Goal: Task Accomplishment & Management: Use online tool/utility

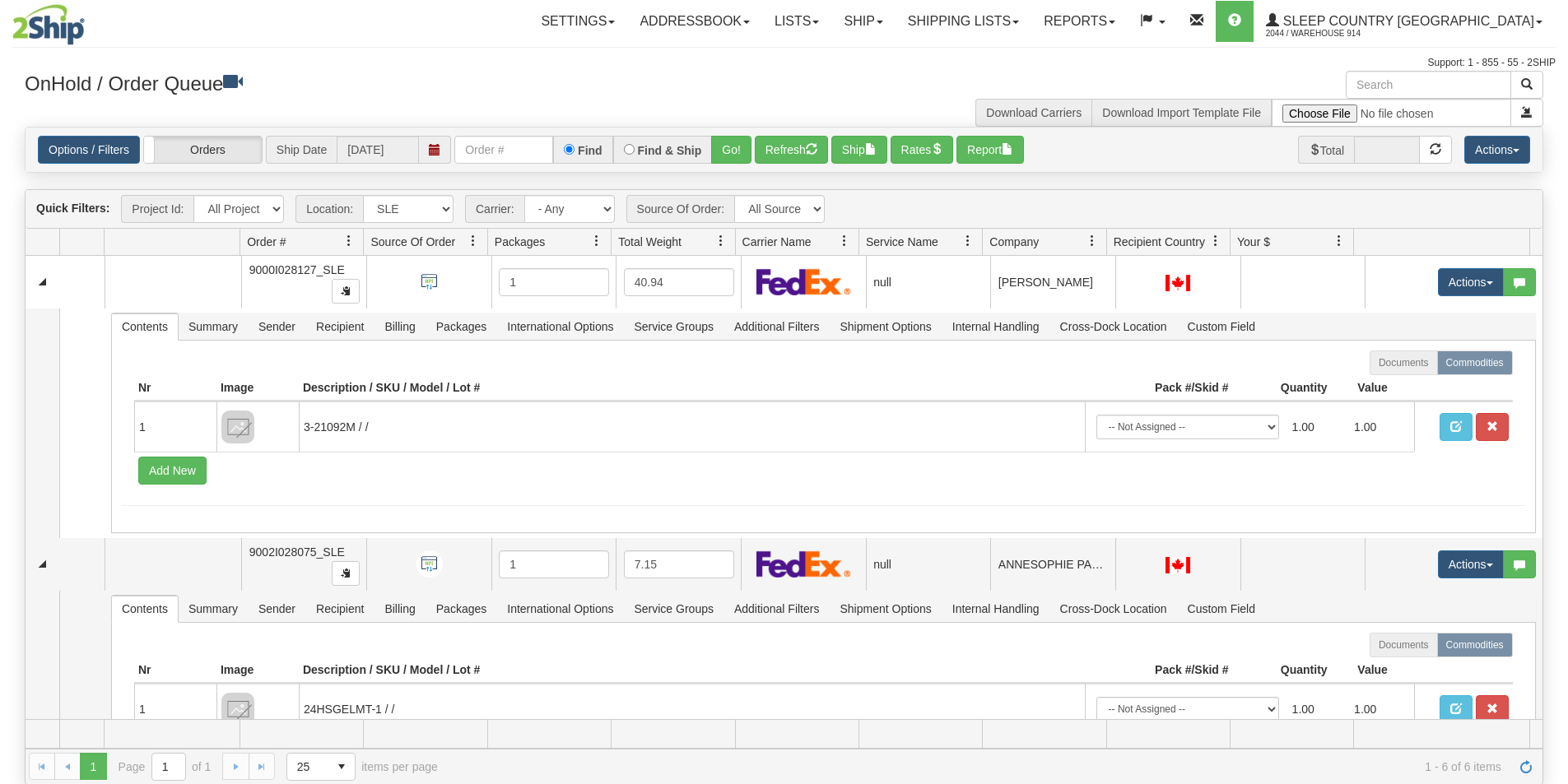
select select "7603"
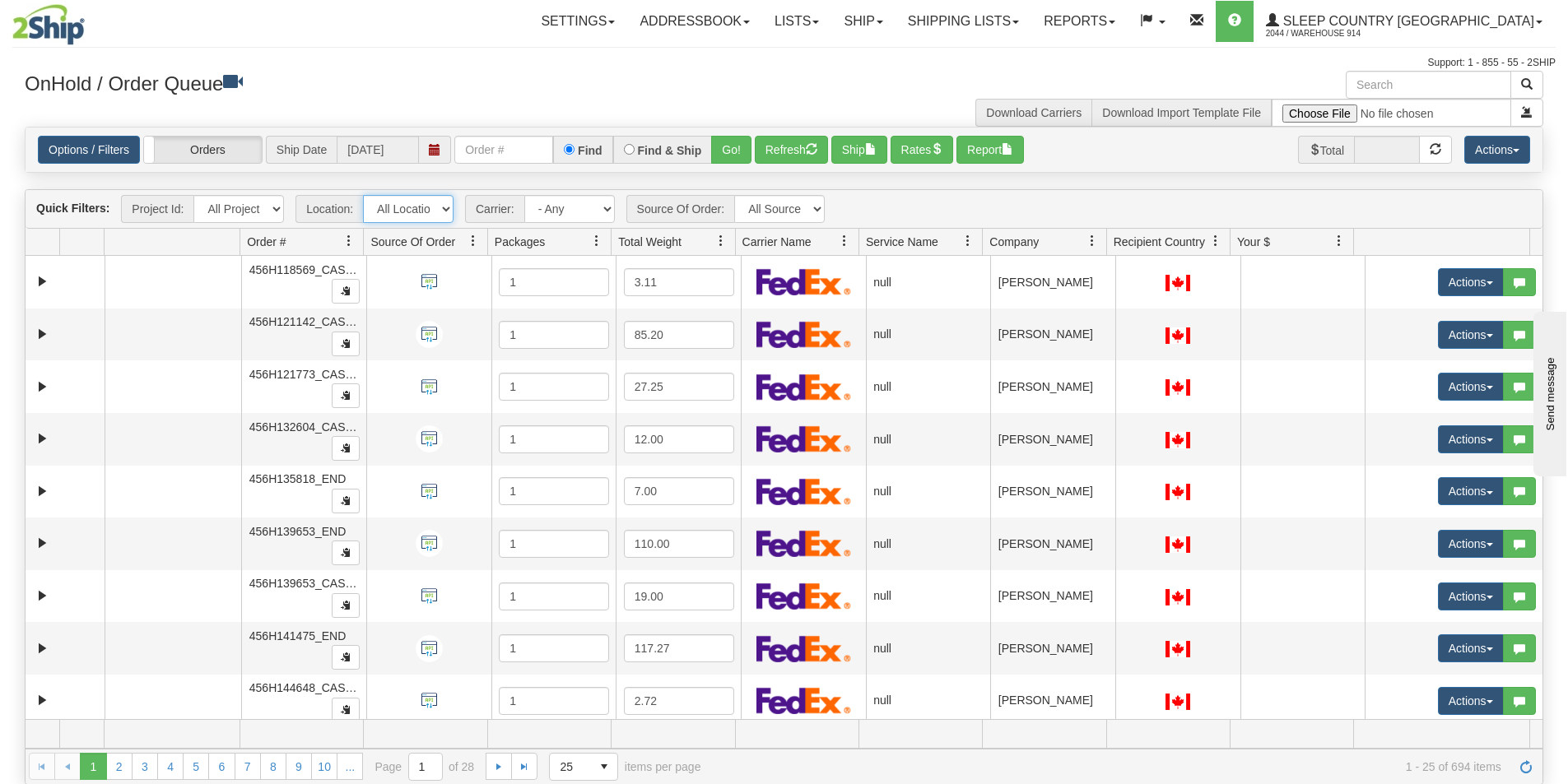
click at [405, 201] on select "All Locations 914 9009 CASPC END SLE BEDDN ZINUC" at bounding box center [408, 209] width 90 height 28
select select "7603"
click at [363, 195] on select "All Locations 914 9009 CASPC END SLE BEDDN ZINUC" at bounding box center [408, 209] width 90 height 28
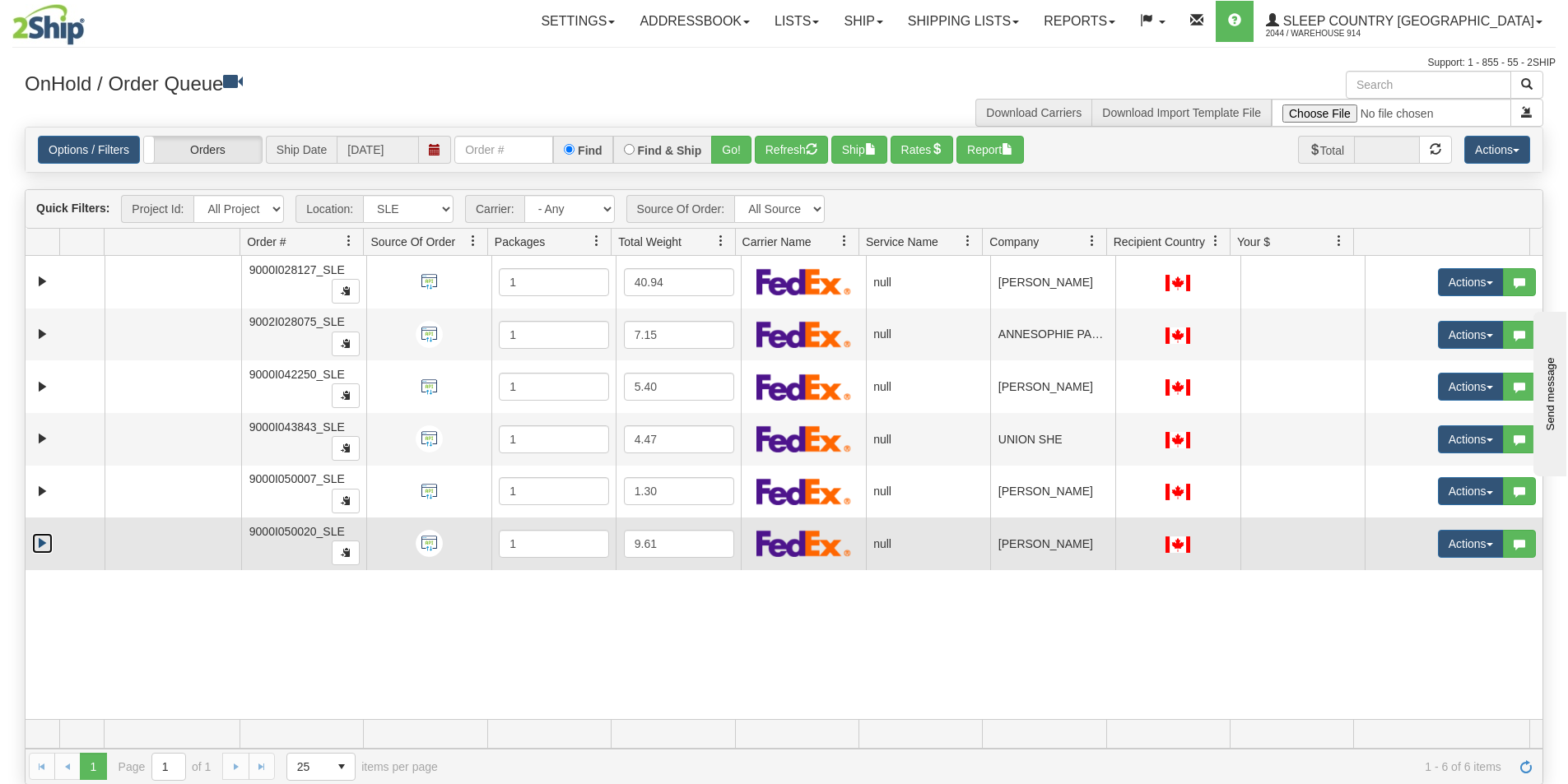
click at [44, 536] on link "Expand" at bounding box center [42, 544] width 21 height 21
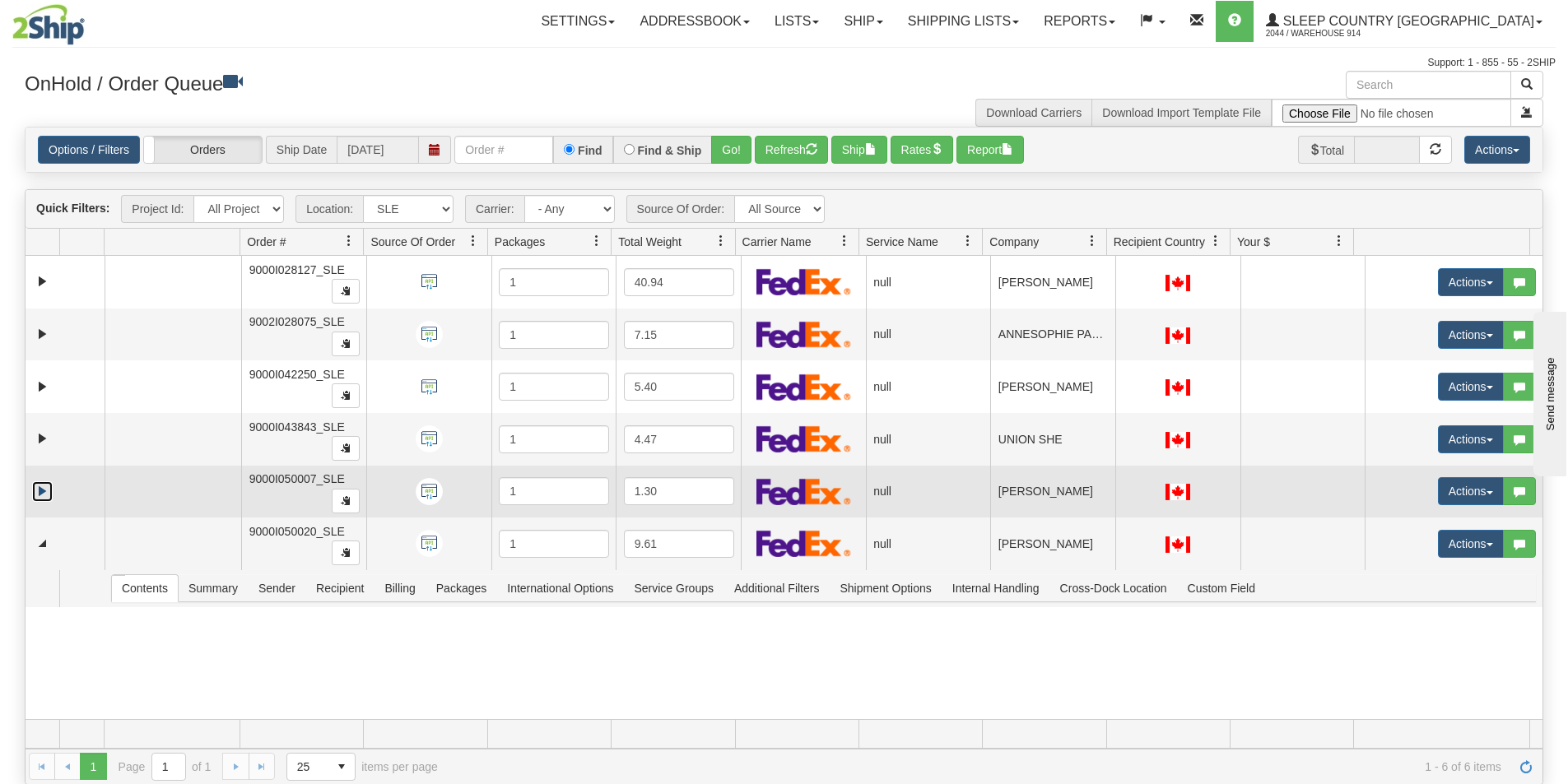
drag, startPoint x: 42, startPoint y: 496, endPoint x: 28, endPoint y: 437, distance: 60.6
click at [42, 495] on link "Expand" at bounding box center [42, 492] width 21 height 21
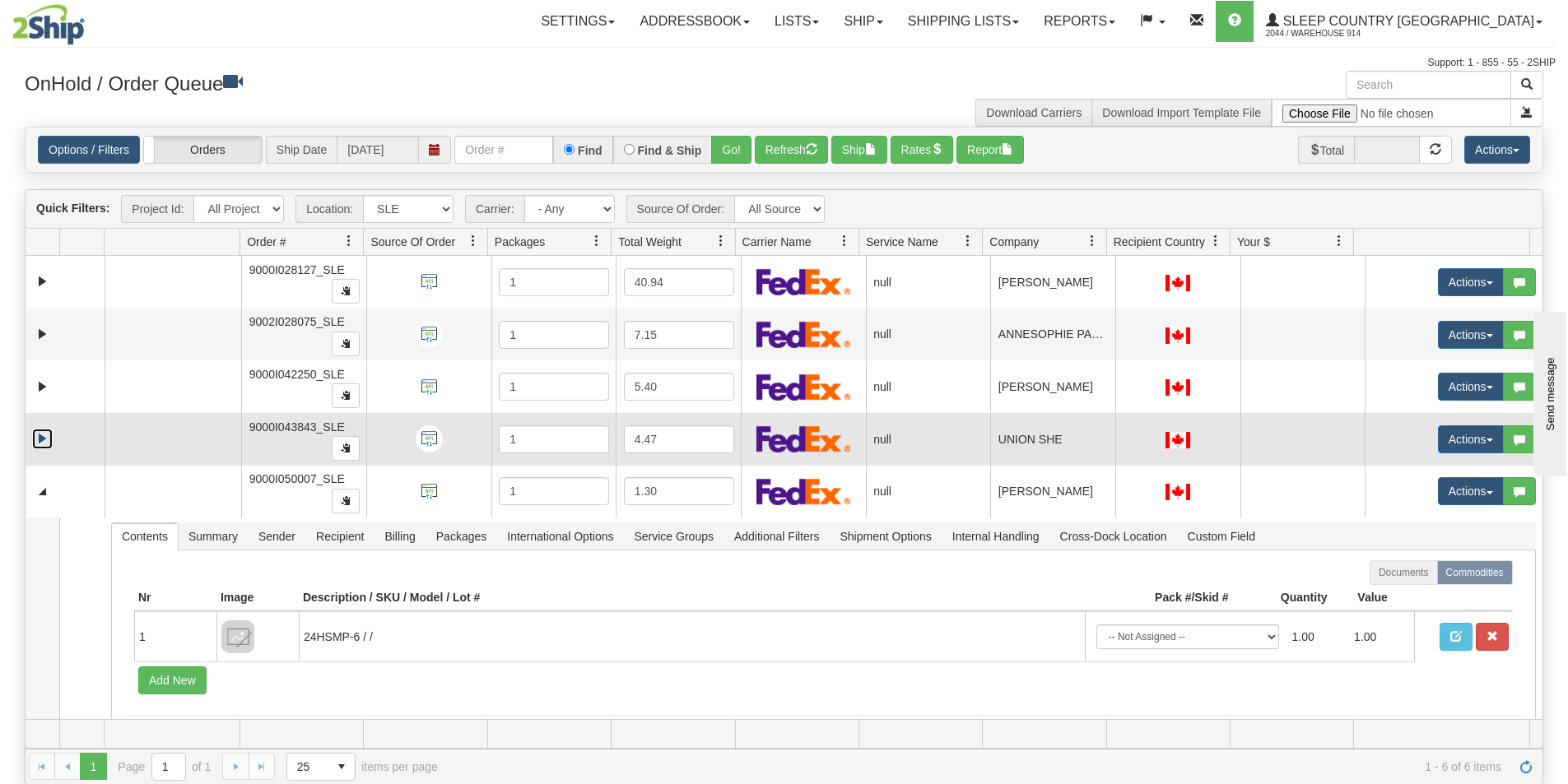
click at [35, 442] on link "Expand" at bounding box center [42, 439] width 21 height 21
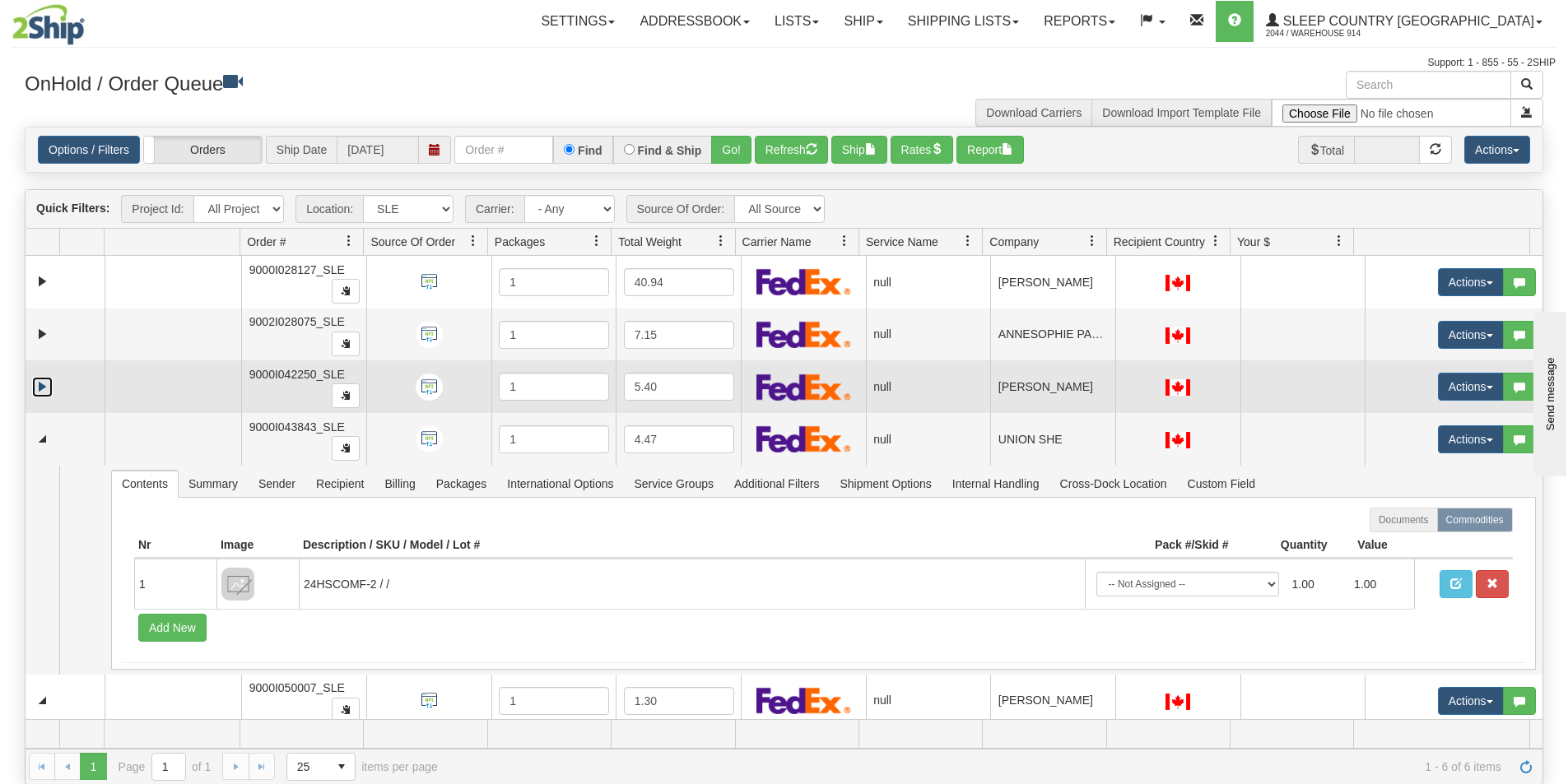
click at [45, 389] on link "Expand" at bounding box center [42, 387] width 21 height 21
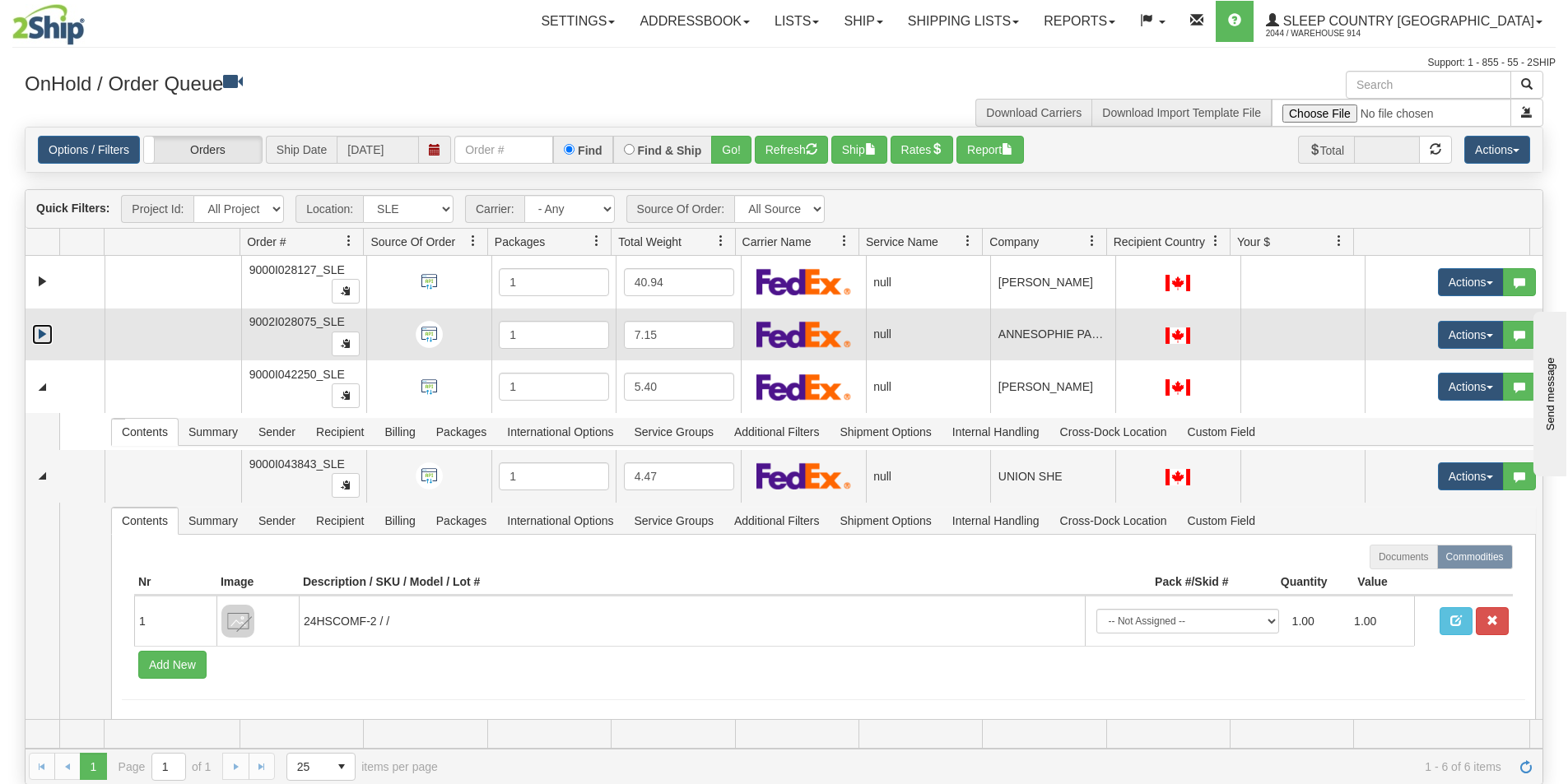
click at [46, 330] on link "Expand" at bounding box center [42, 335] width 21 height 21
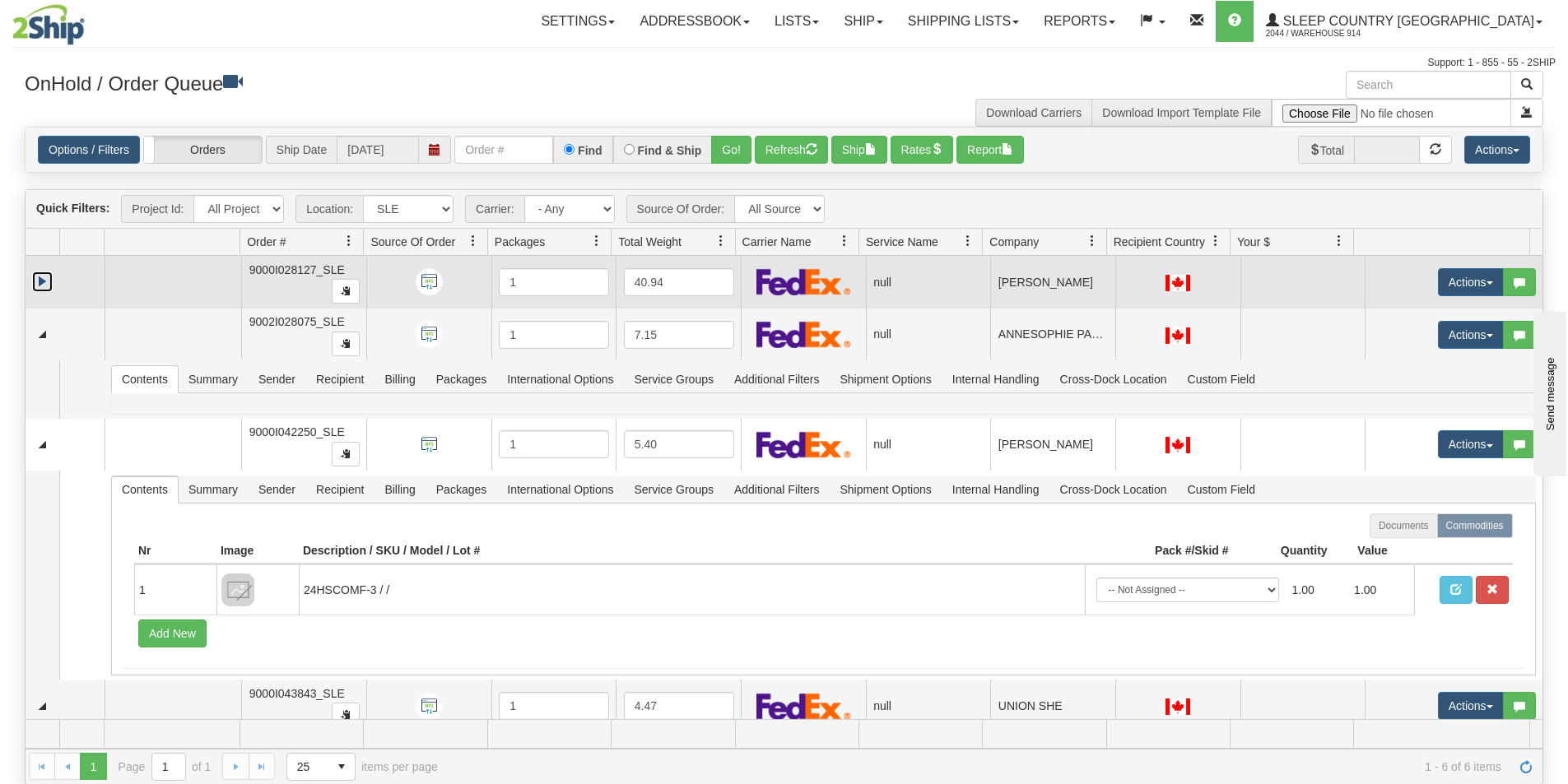
click at [45, 281] on link "Expand" at bounding box center [42, 282] width 21 height 21
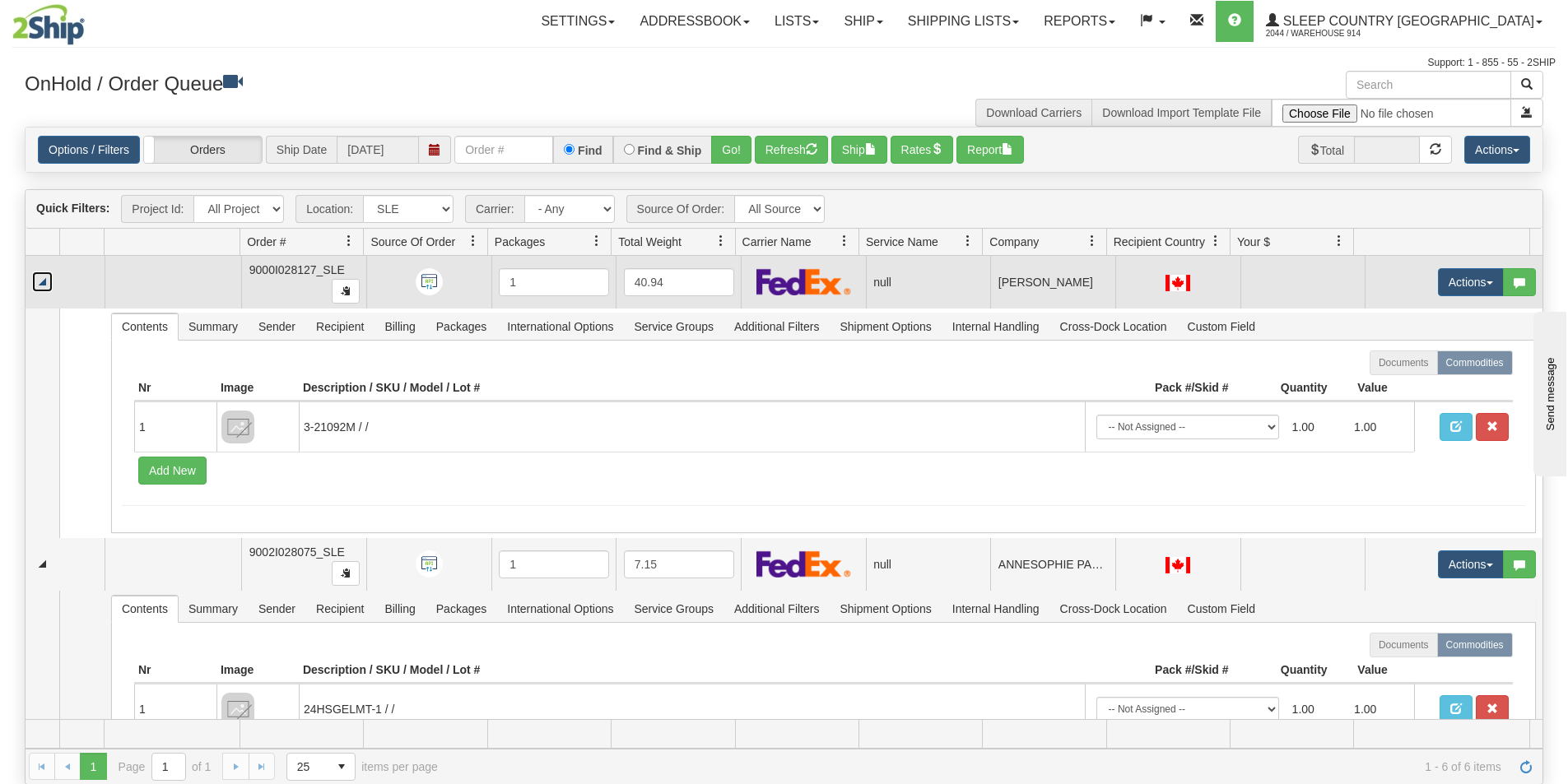
click at [46, 281] on link "Collapse" at bounding box center [42, 282] width 21 height 21
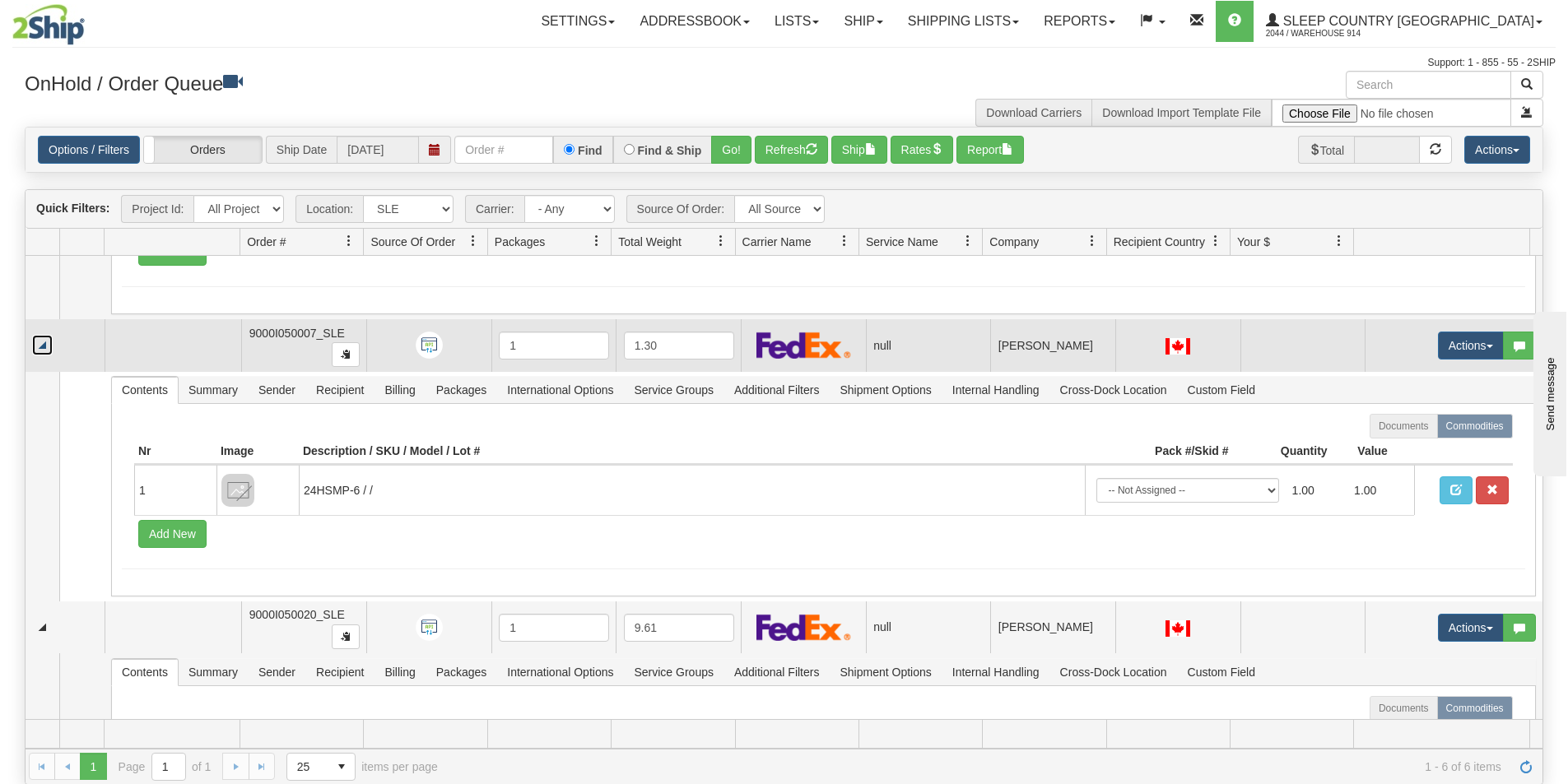
click at [41, 336] on link "Collapse" at bounding box center [42, 345] width 21 height 21
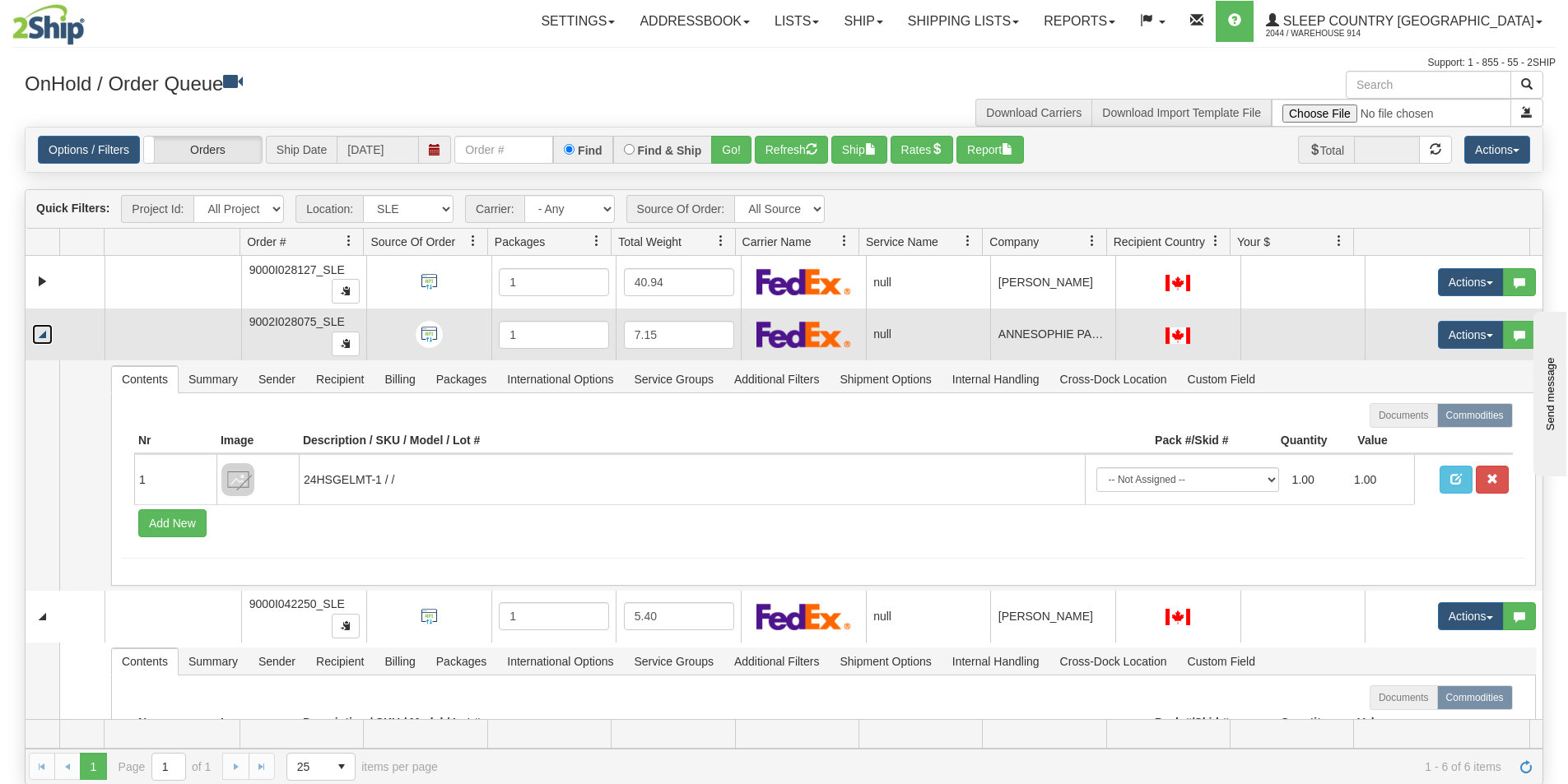
click at [44, 334] on link "Collapse" at bounding box center [42, 335] width 21 height 21
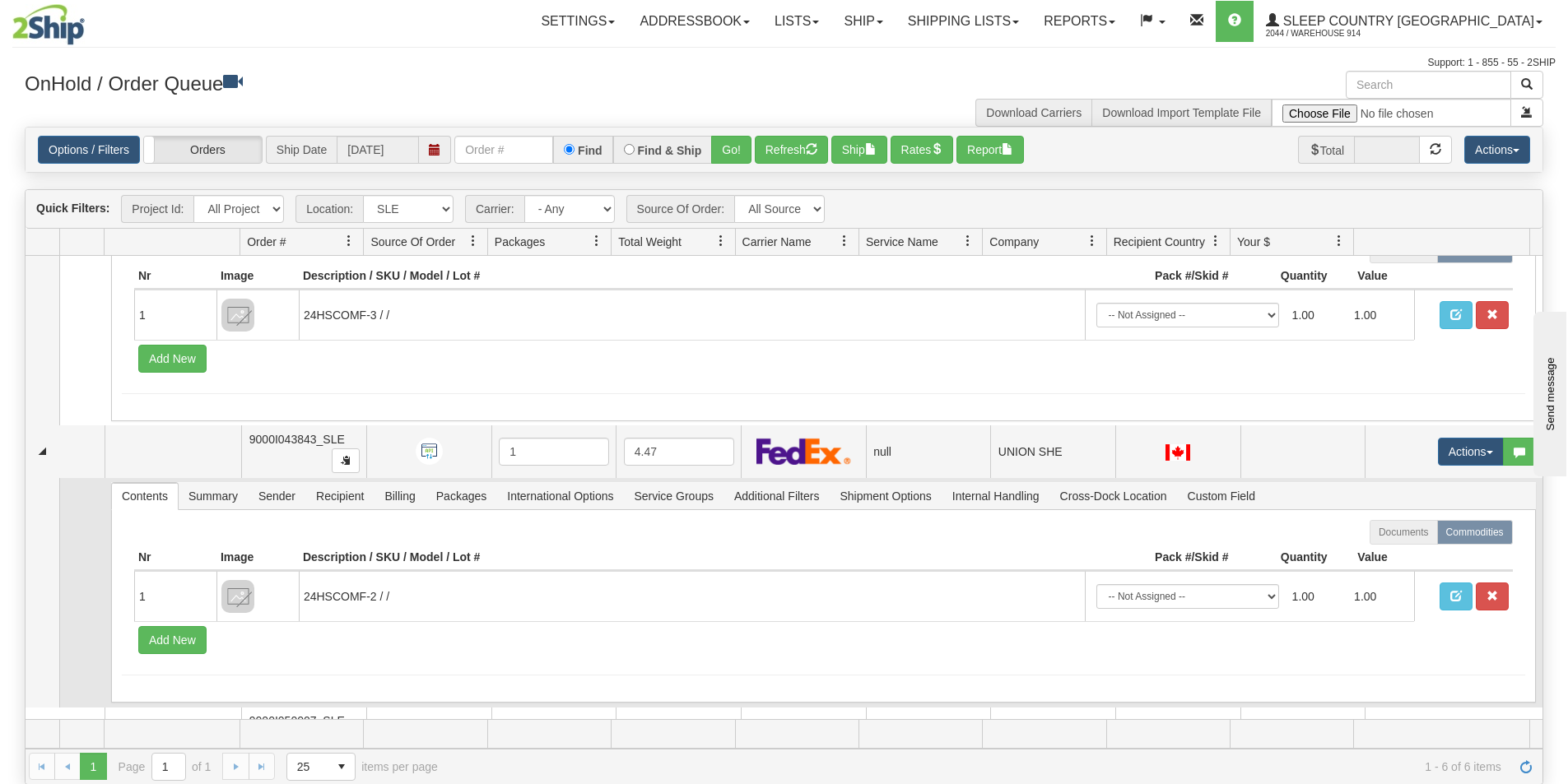
scroll to position [211, 0]
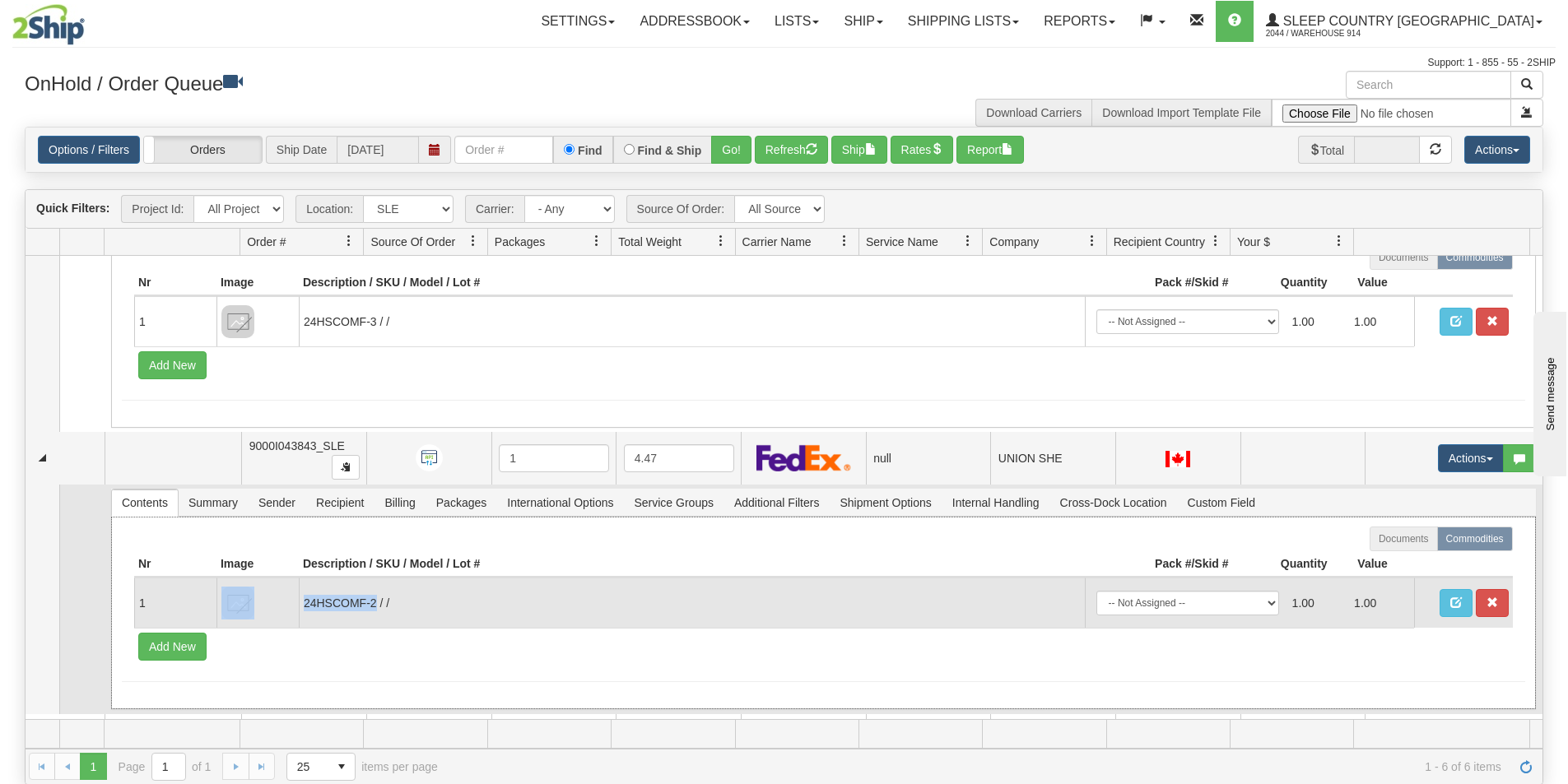
drag, startPoint x: 375, startPoint y: 599, endPoint x: 288, endPoint y: 602, distance: 87.1
click at [288, 602] on tr "1 24HSCOMF-2 / / -- Not Assigned -- Package 1 1.00 1.00" at bounding box center [824, 602] width 1379 height 50
copy tr "24HSCOMF-2"
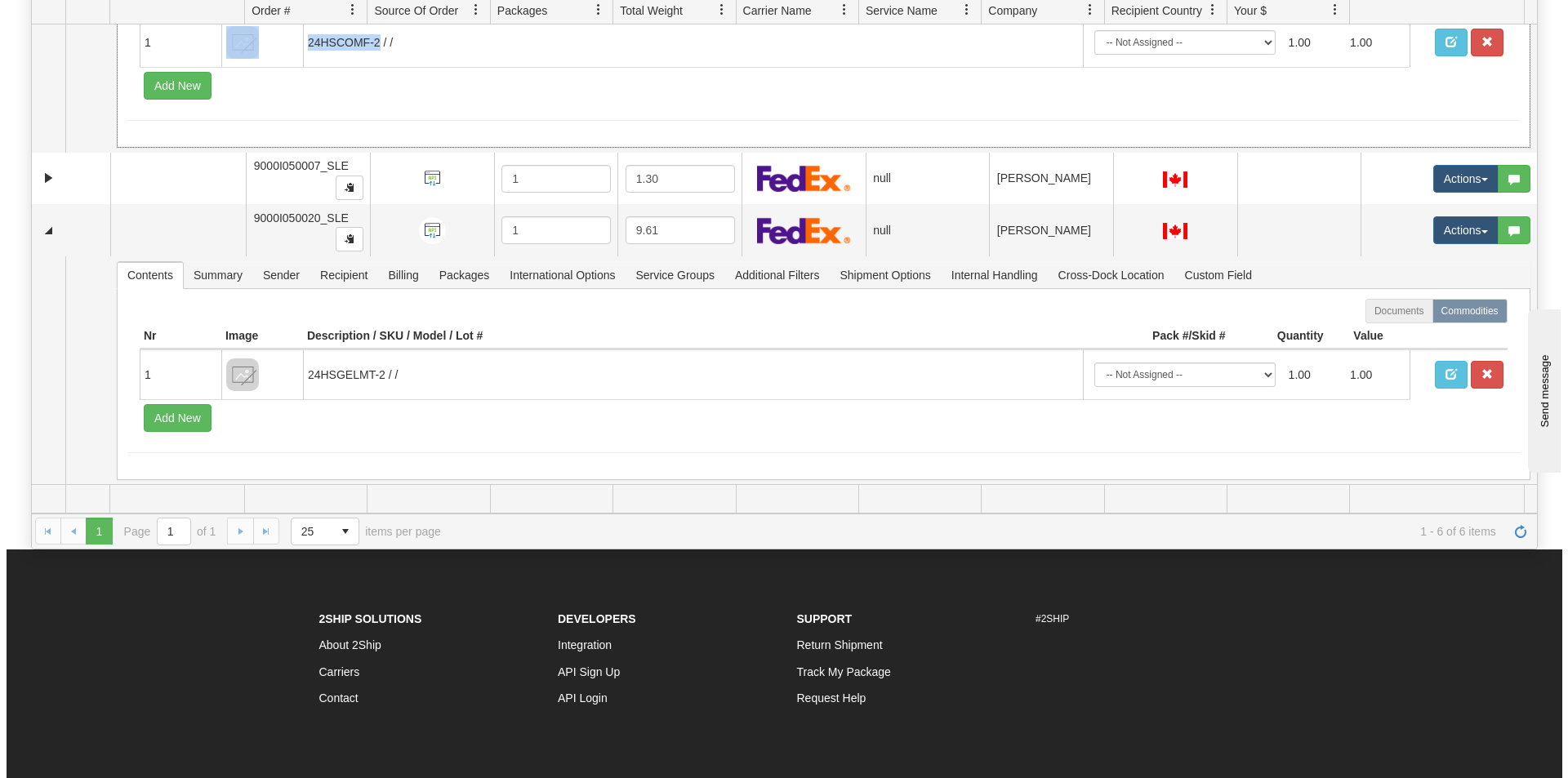
scroll to position [327, 0]
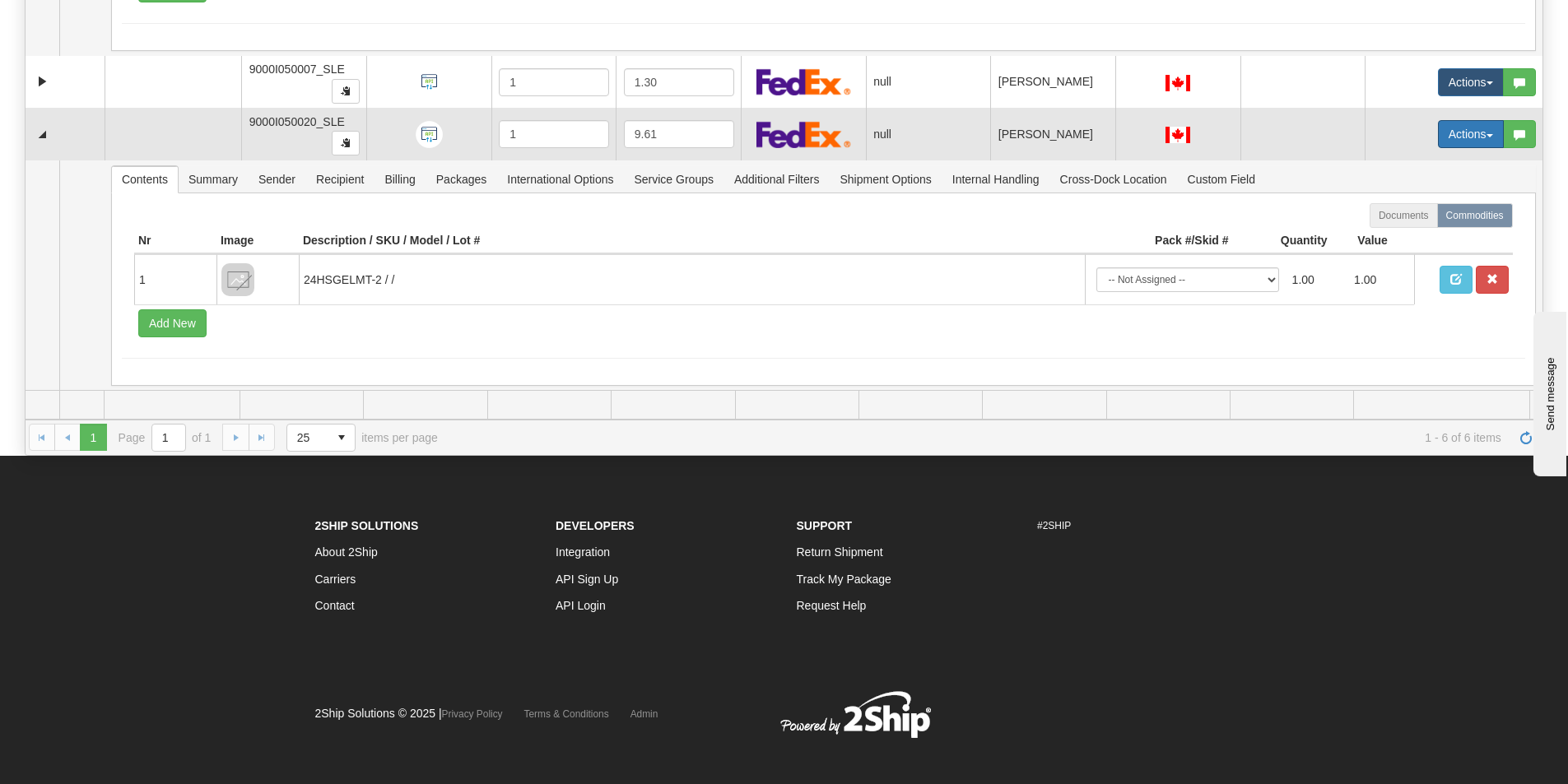
click at [1463, 130] on button "Actions" at bounding box center [1471, 134] width 66 height 28
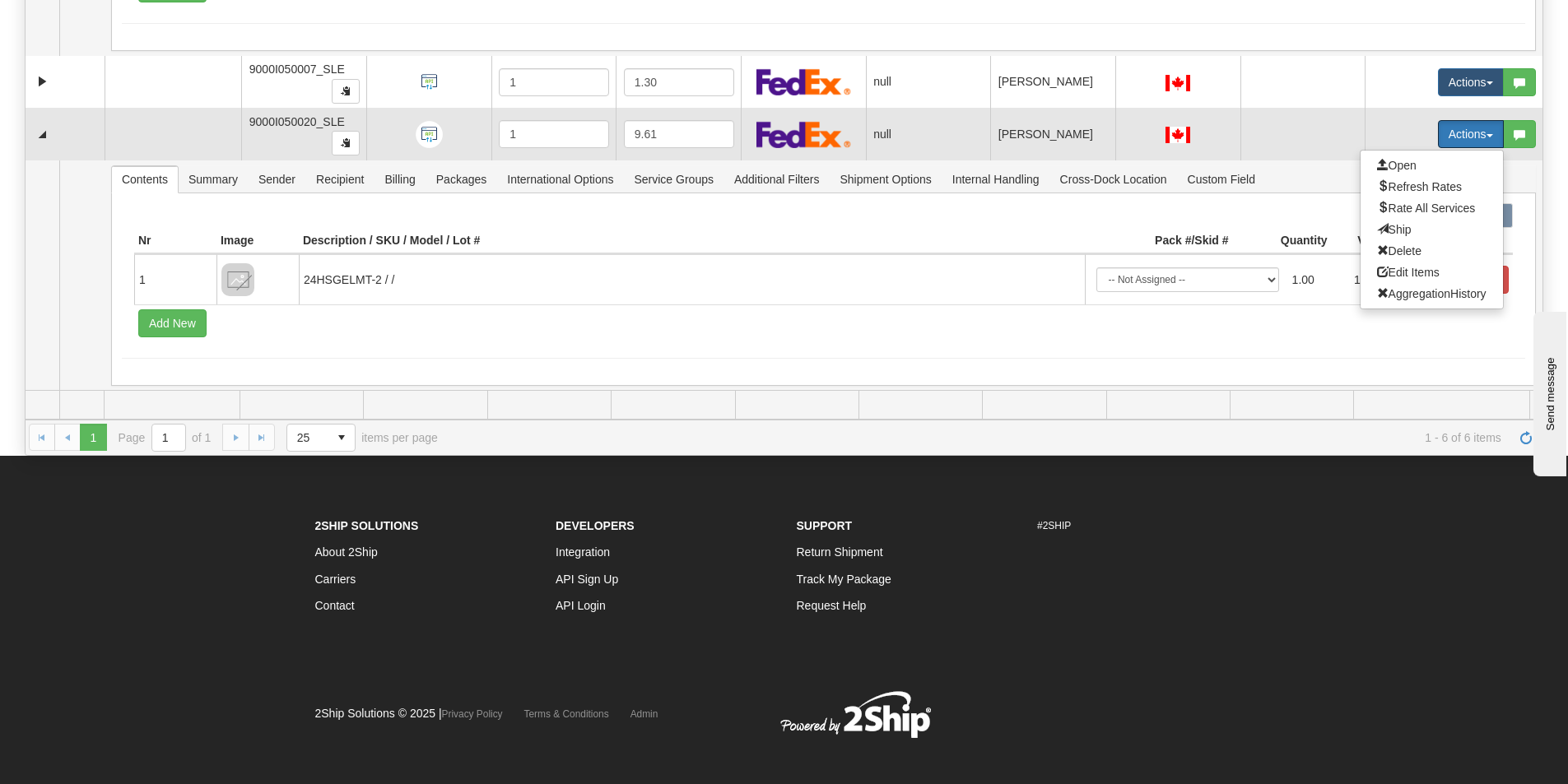
click at [1436, 152] on ul "Open Refresh Rates Rate All Services Ship Delete Edit Items AggregationHistory" at bounding box center [1431, 230] width 144 height 160
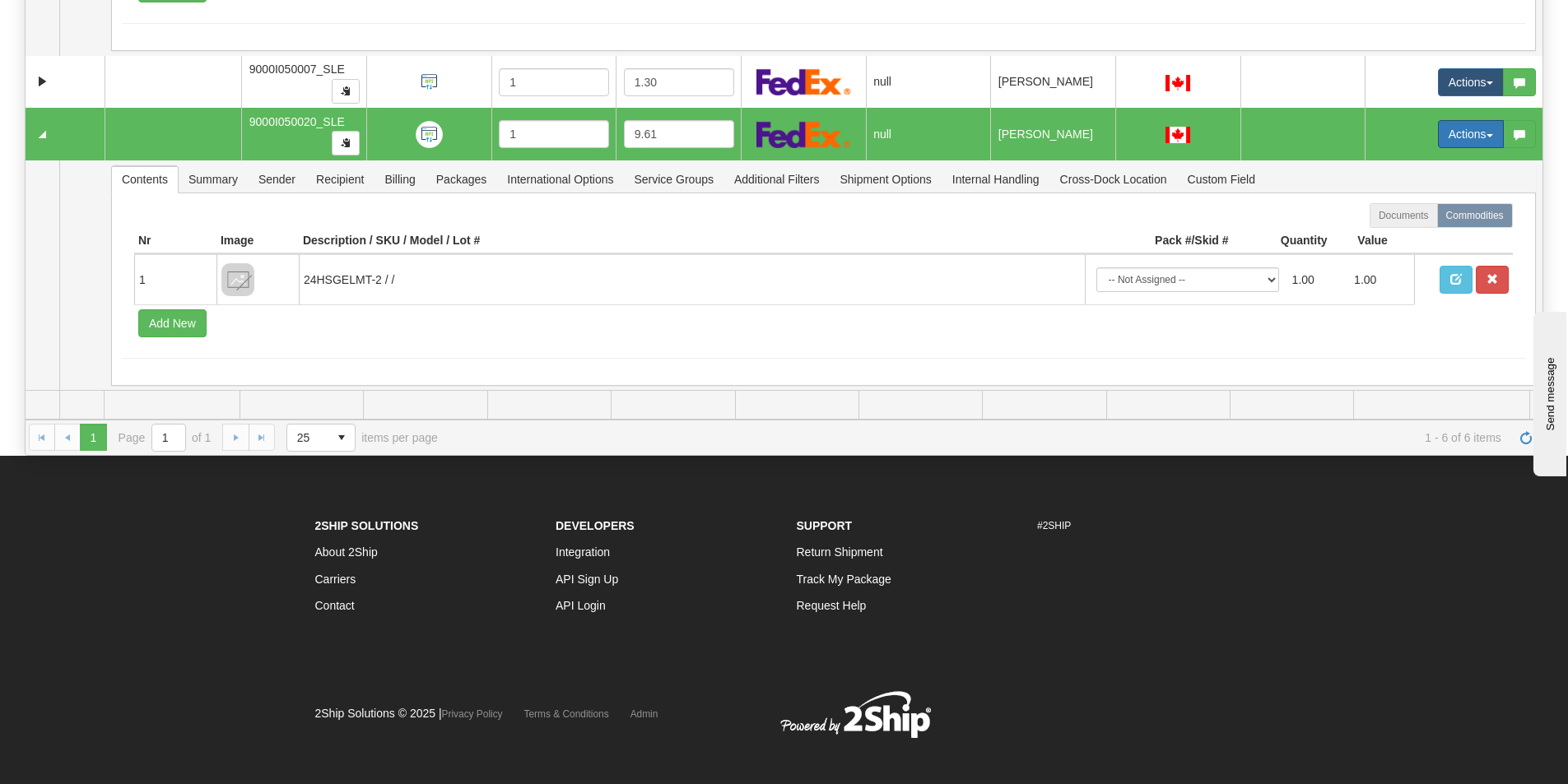
click at [1438, 146] on button "Actions" at bounding box center [1471, 134] width 66 height 28
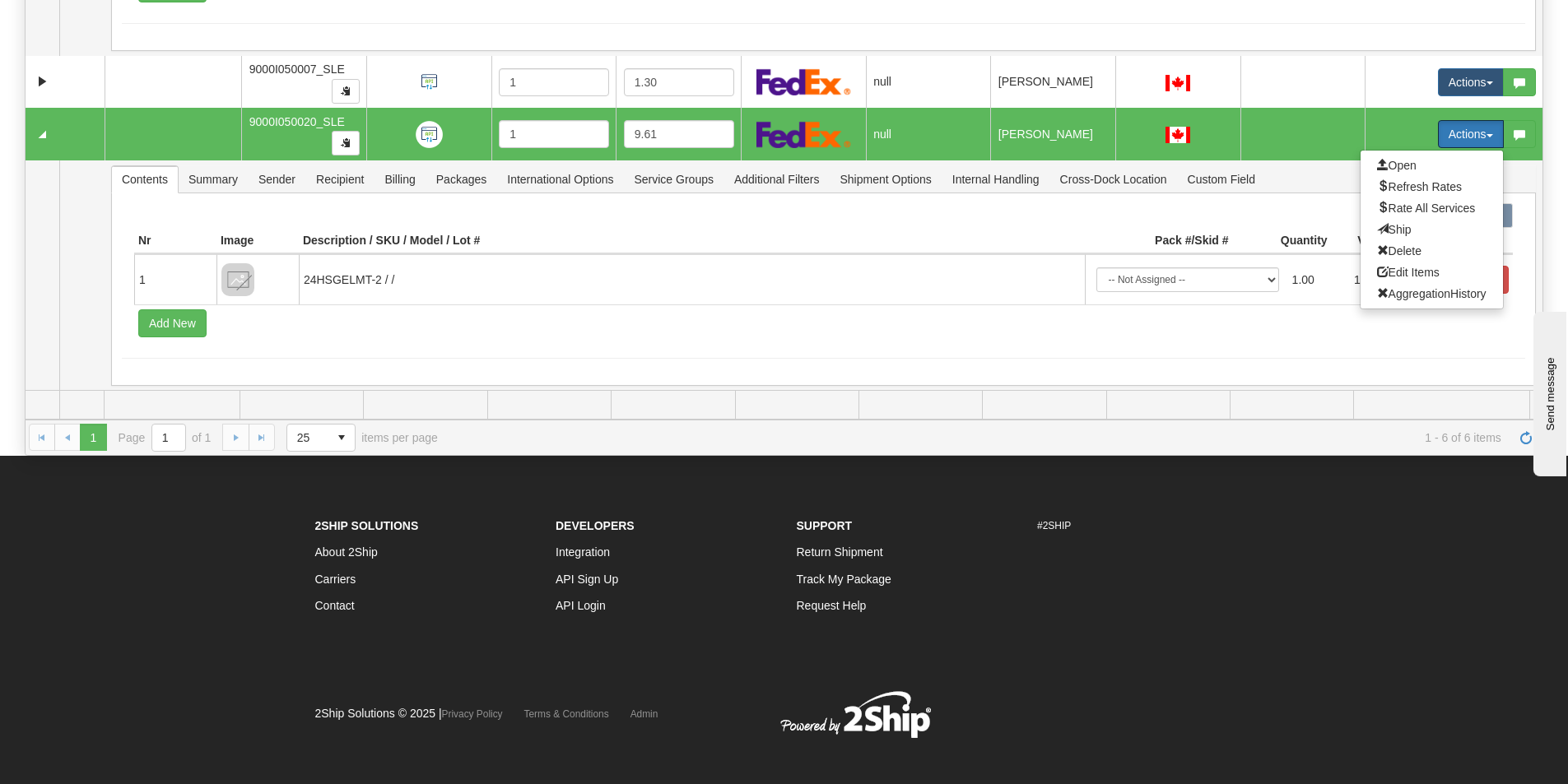
click at [1423, 153] on ul "Open Refresh Rates Rate All Services Ship Delete Edit Items AggregationHistory" at bounding box center [1431, 230] width 144 height 160
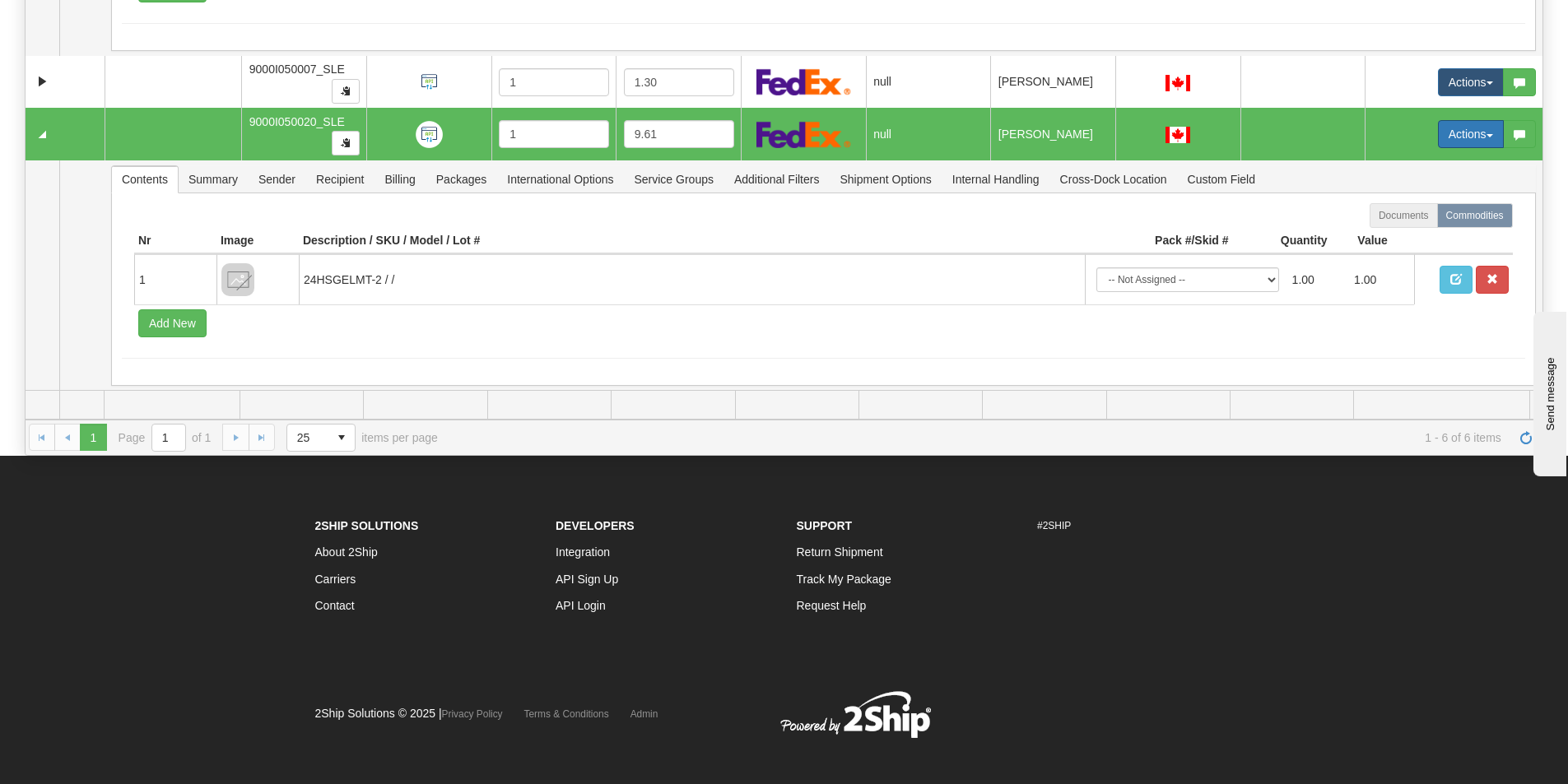
click at [1444, 126] on button "Actions" at bounding box center [1471, 134] width 66 height 28
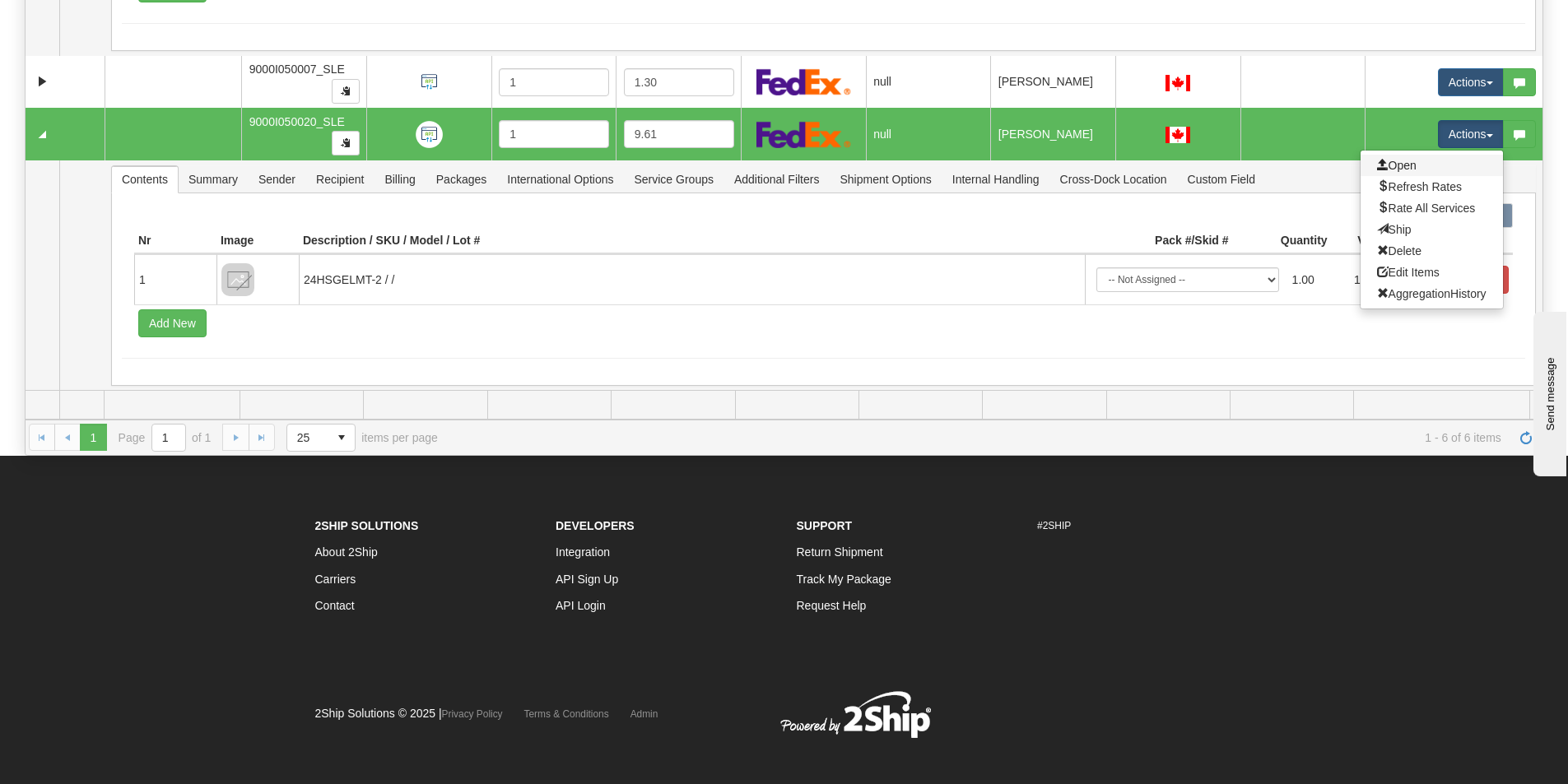
click at [1424, 158] on link "Open" at bounding box center [1431, 165] width 142 height 22
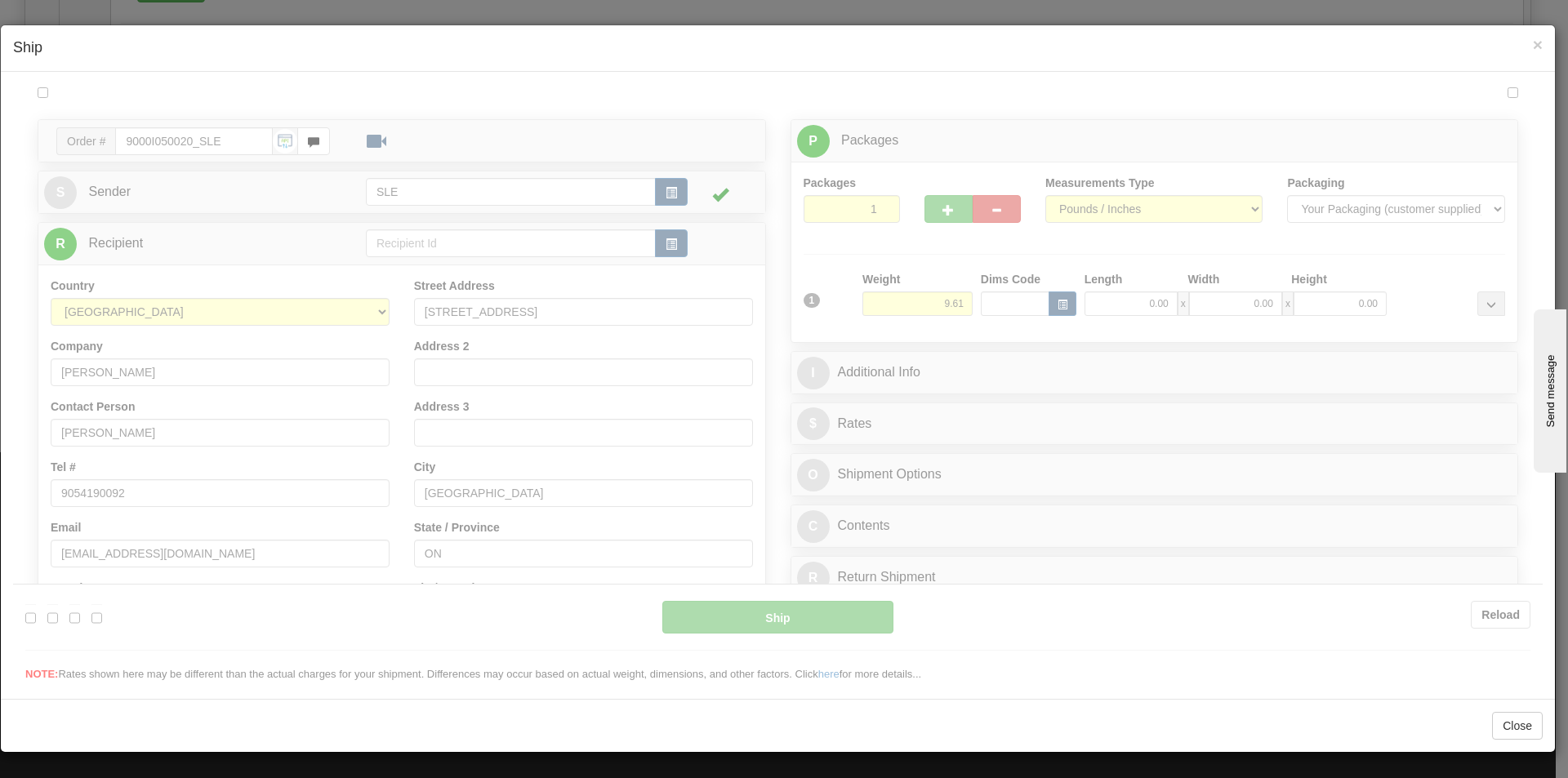
scroll to position [0, 0]
type input "11:24"
type input "16:00"
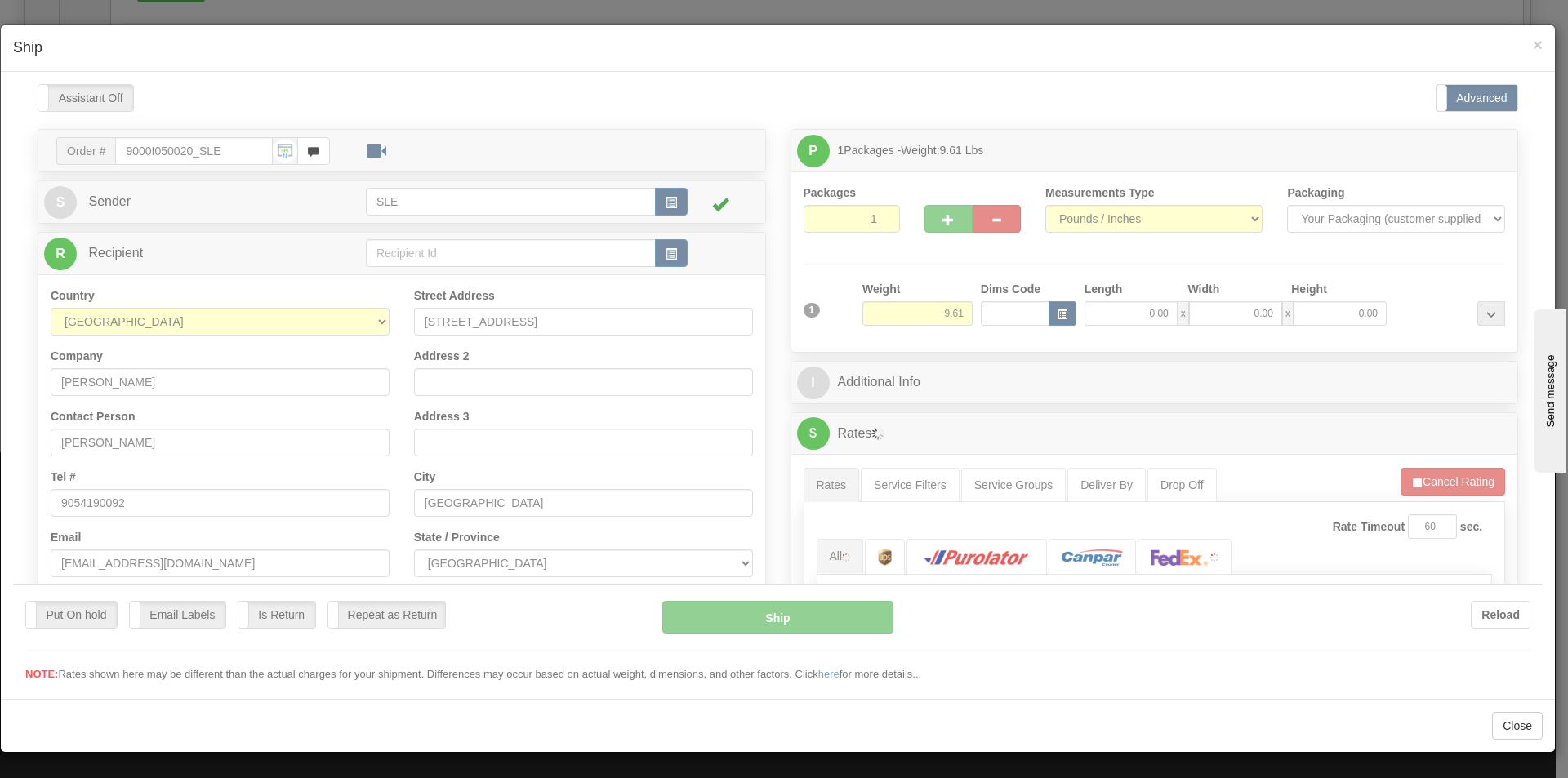
click at [1134, 303] on div at bounding box center [777, 383] width 1530 height 599
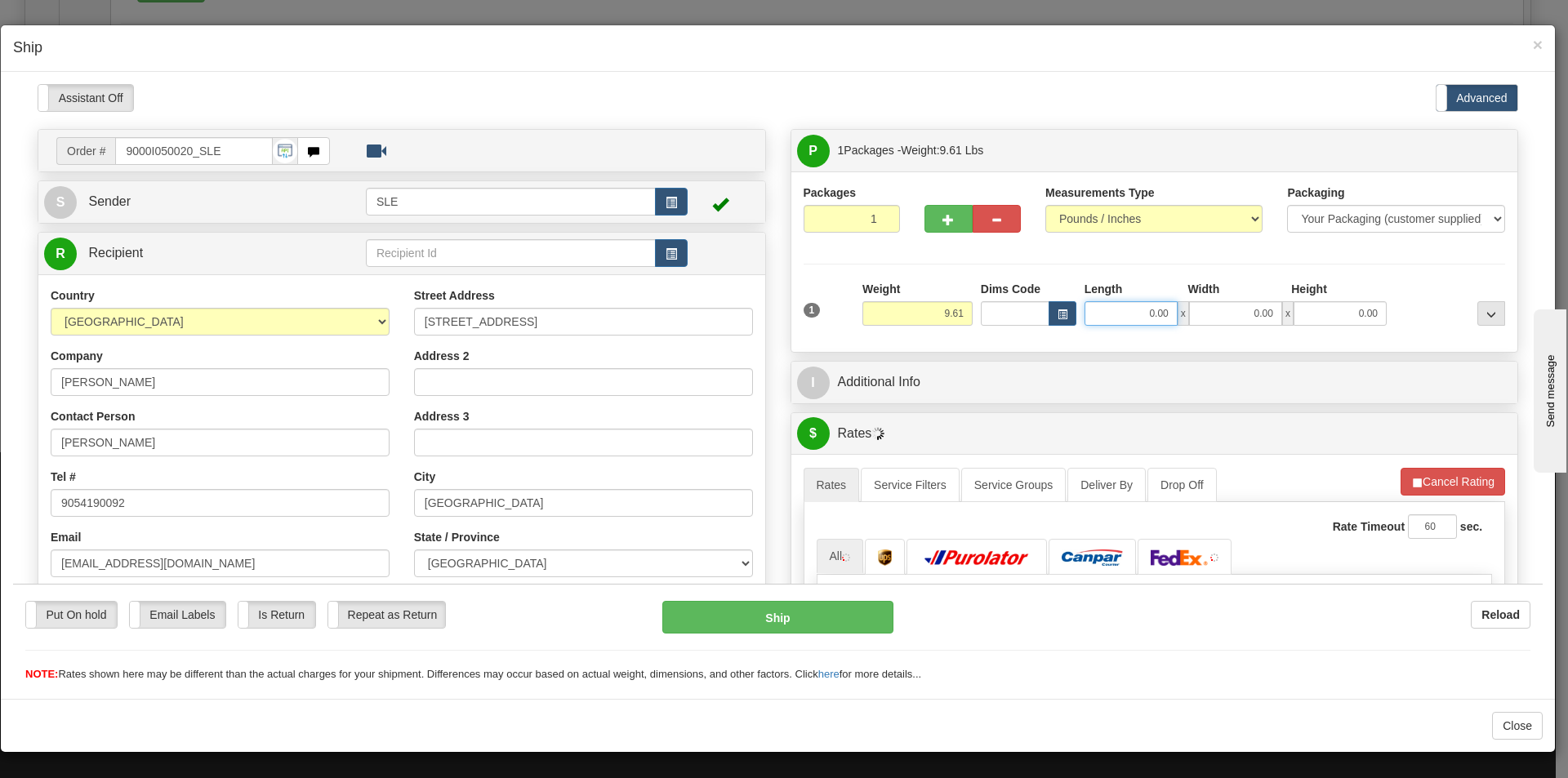
click at [1123, 311] on input "0.00" at bounding box center [1131, 313] width 93 height 25
type input "1.00"
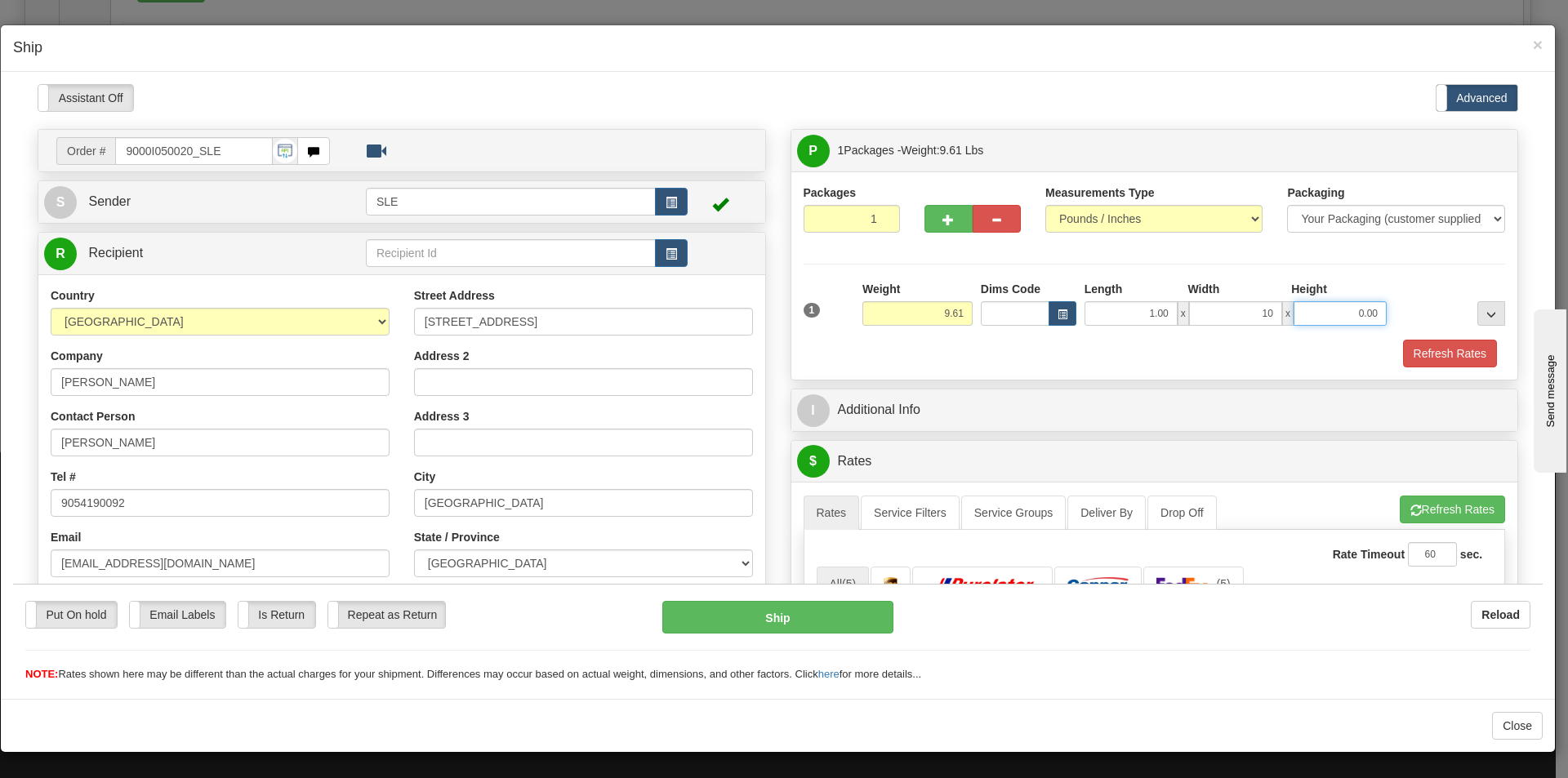
type input "10.00"
type input "20.50"
click at [1146, 311] on input "1.00" at bounding box center [1131, 313] width 93 height 25
type input "10.00"
click at [1451, 351] on button "Refresh Rates" at bounding box center [1450, 353] width 94 height 28
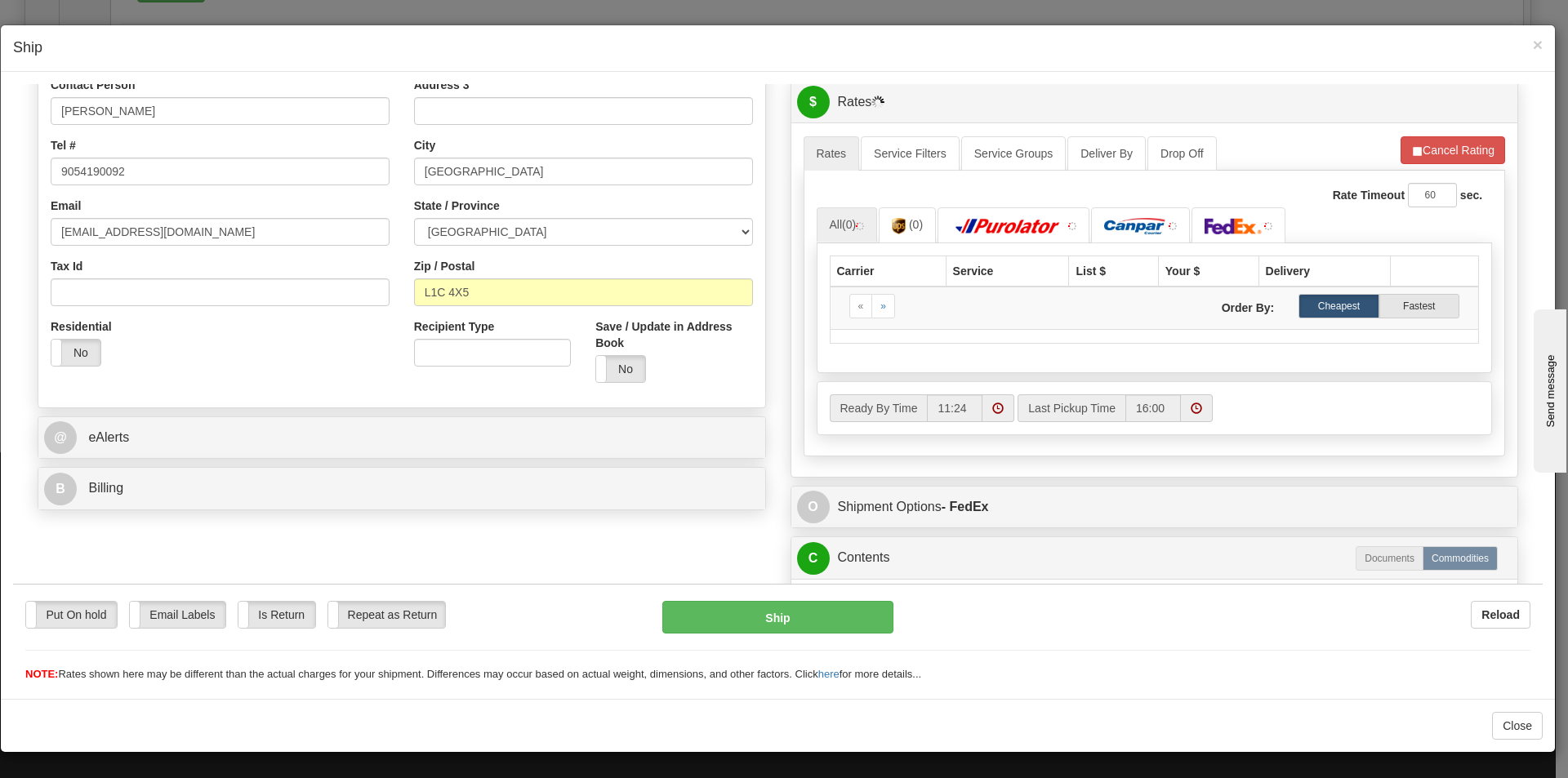
scroll to position [245, 0]
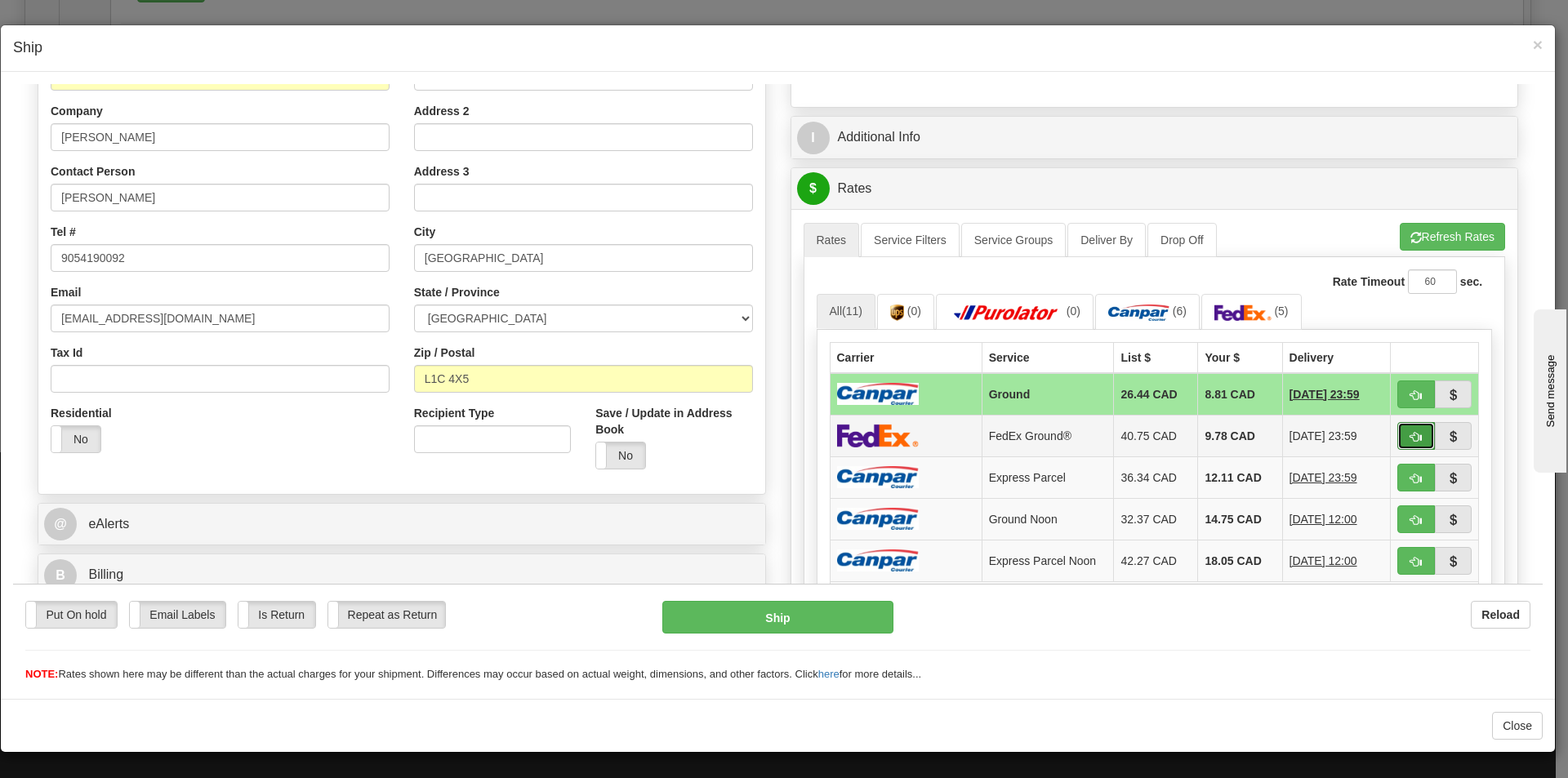
click at [1397, 432] on button "button" at bounding box center [1416, 436] width 38 height 28
type input "92"
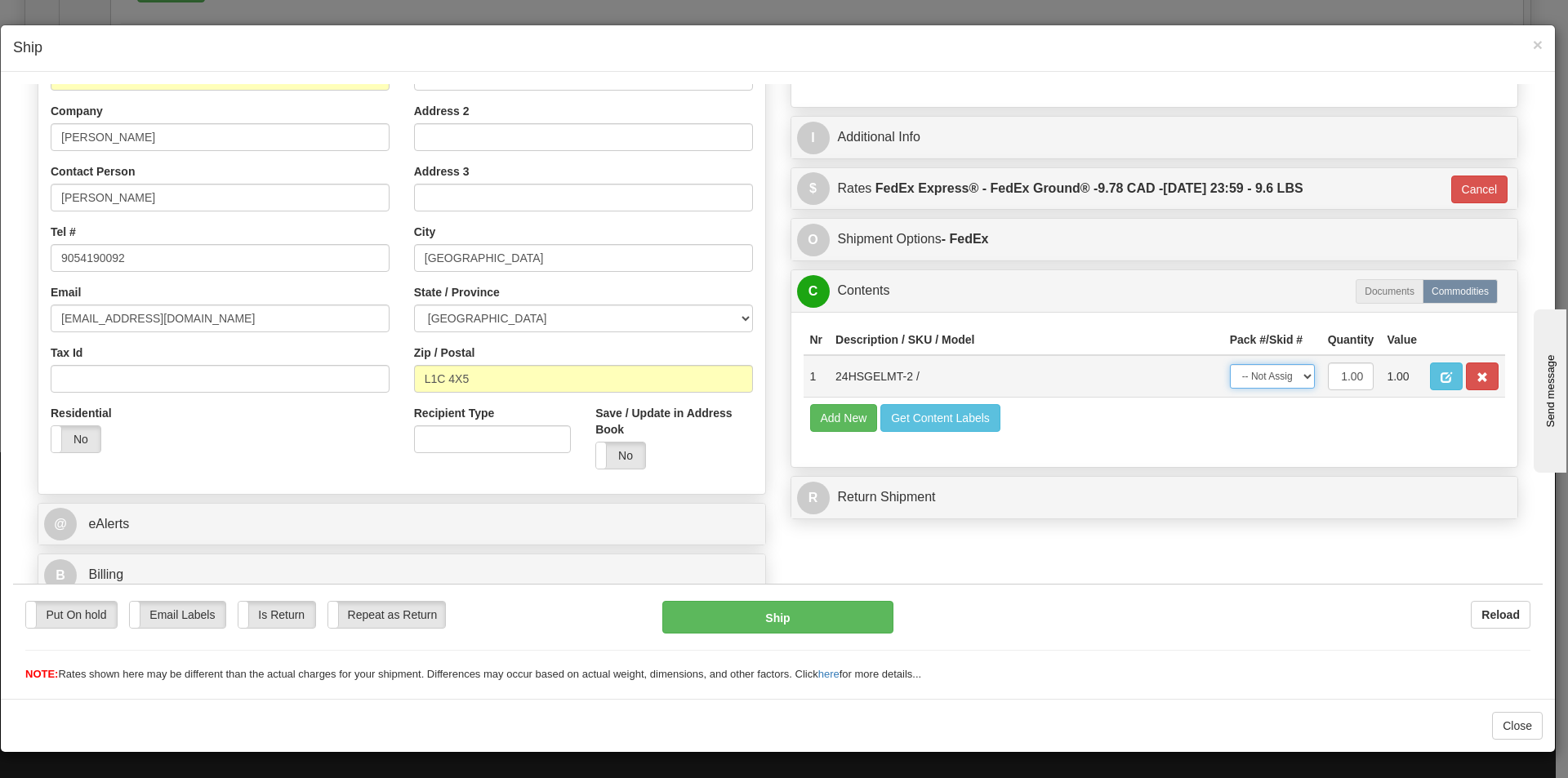
drag, startPoint x: 1276, startPoint y: 377, endPoint x: 1278, endPoint y: 386, distance: 9.2
click at [1276, 377] on select "-- Not Assigned -- Package 1" at bounding box center [1272, 376] width 85 height 25
select select "0"
click at [1230, 364] on select "-- Not Assigned -- Package 1" at bounding box center [1272, 376] width 85 height 25
click at [793, 625] on button "Ship" at bounding box center [778, 617] width 231 height 32
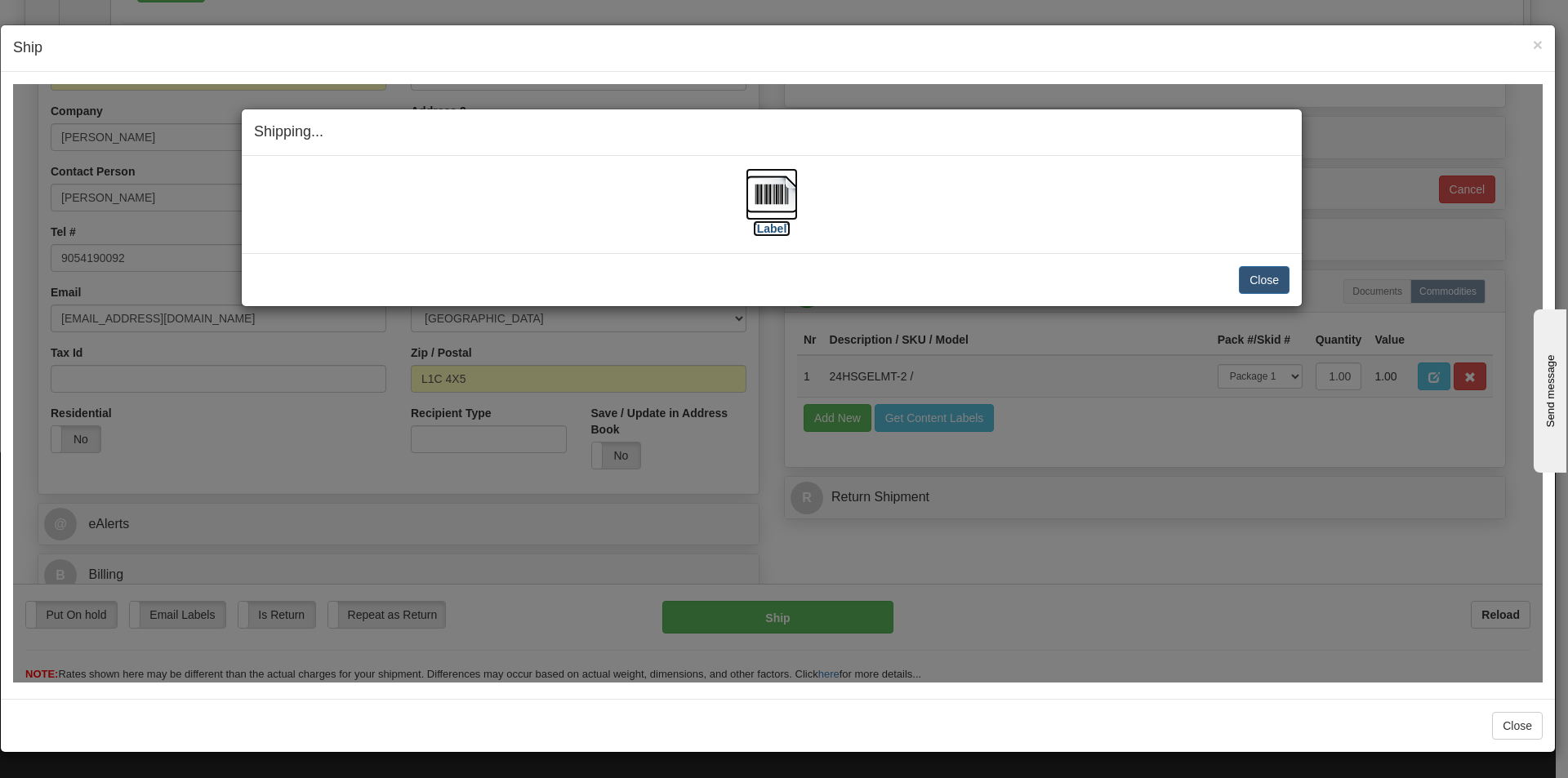
click at [755, 200] on img at bounding box center [771, 193] width 52 height 52
click at [1278, 274] on button "Close" at bounding box center [1264, 279] width 50 height 28
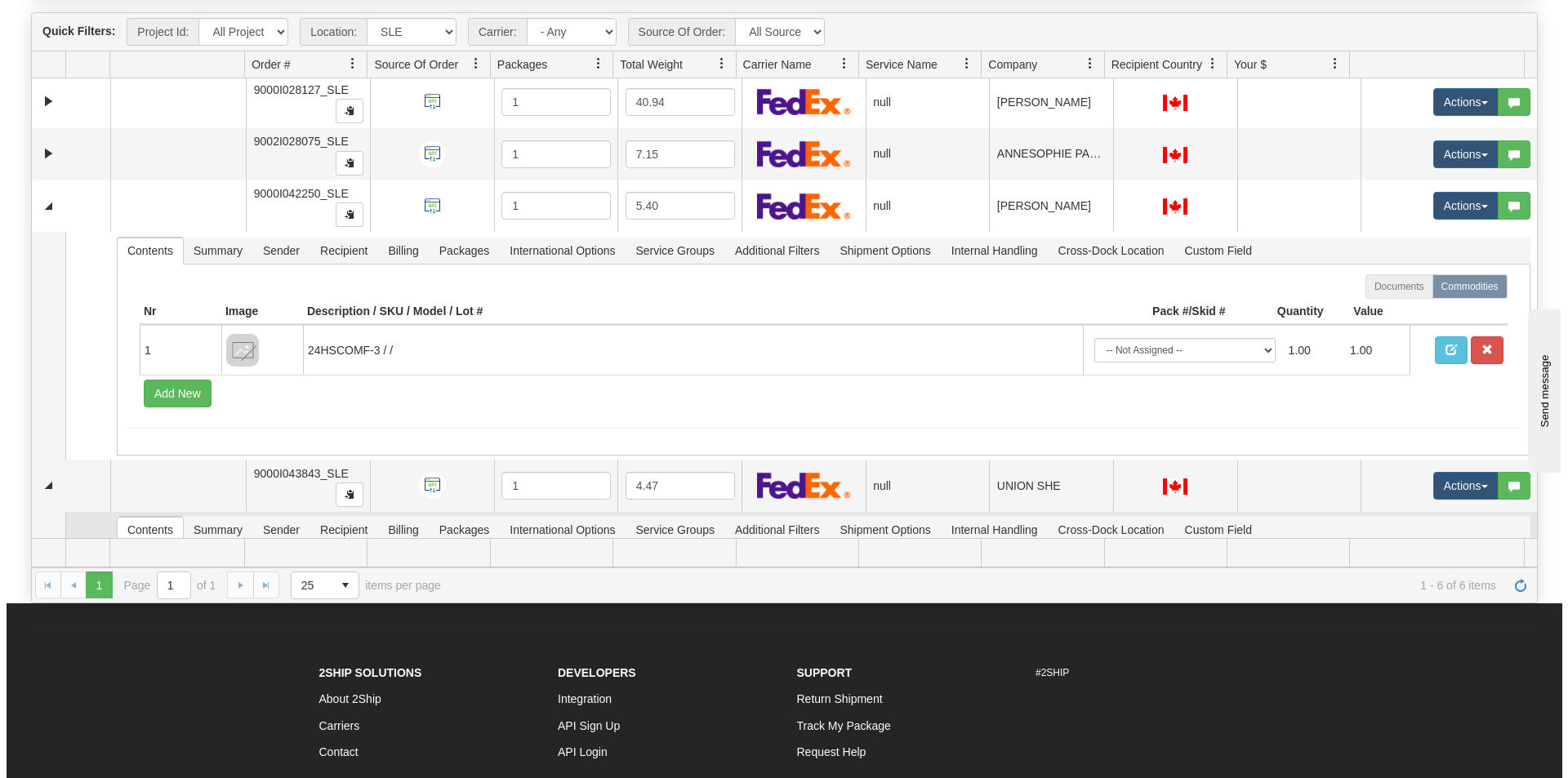
scroll to position [0, 0]
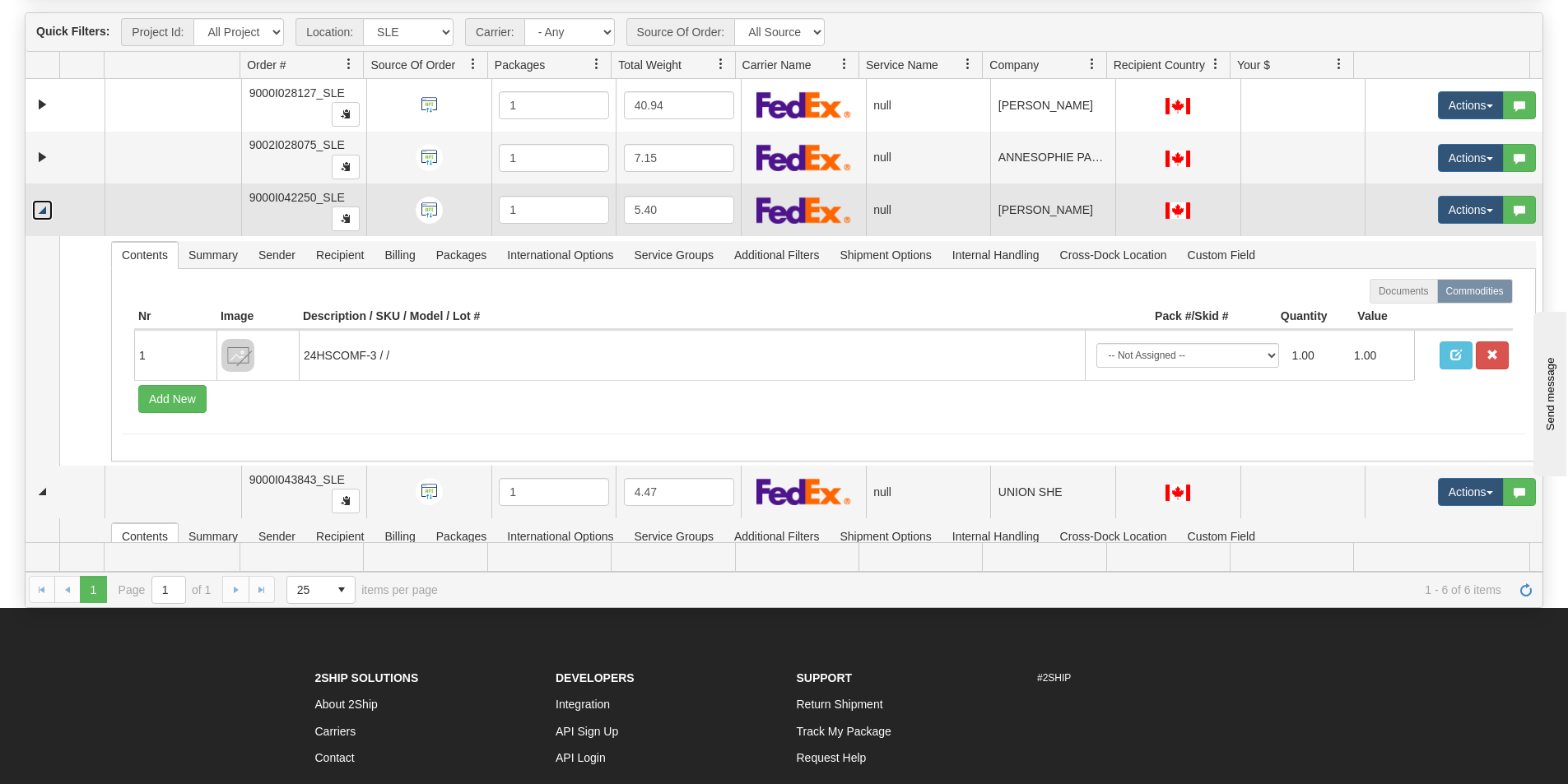
drag, startPoint x: 46, startPoint y: 213, endPoint x: 42, endPoint y: 182, distance: 31.3
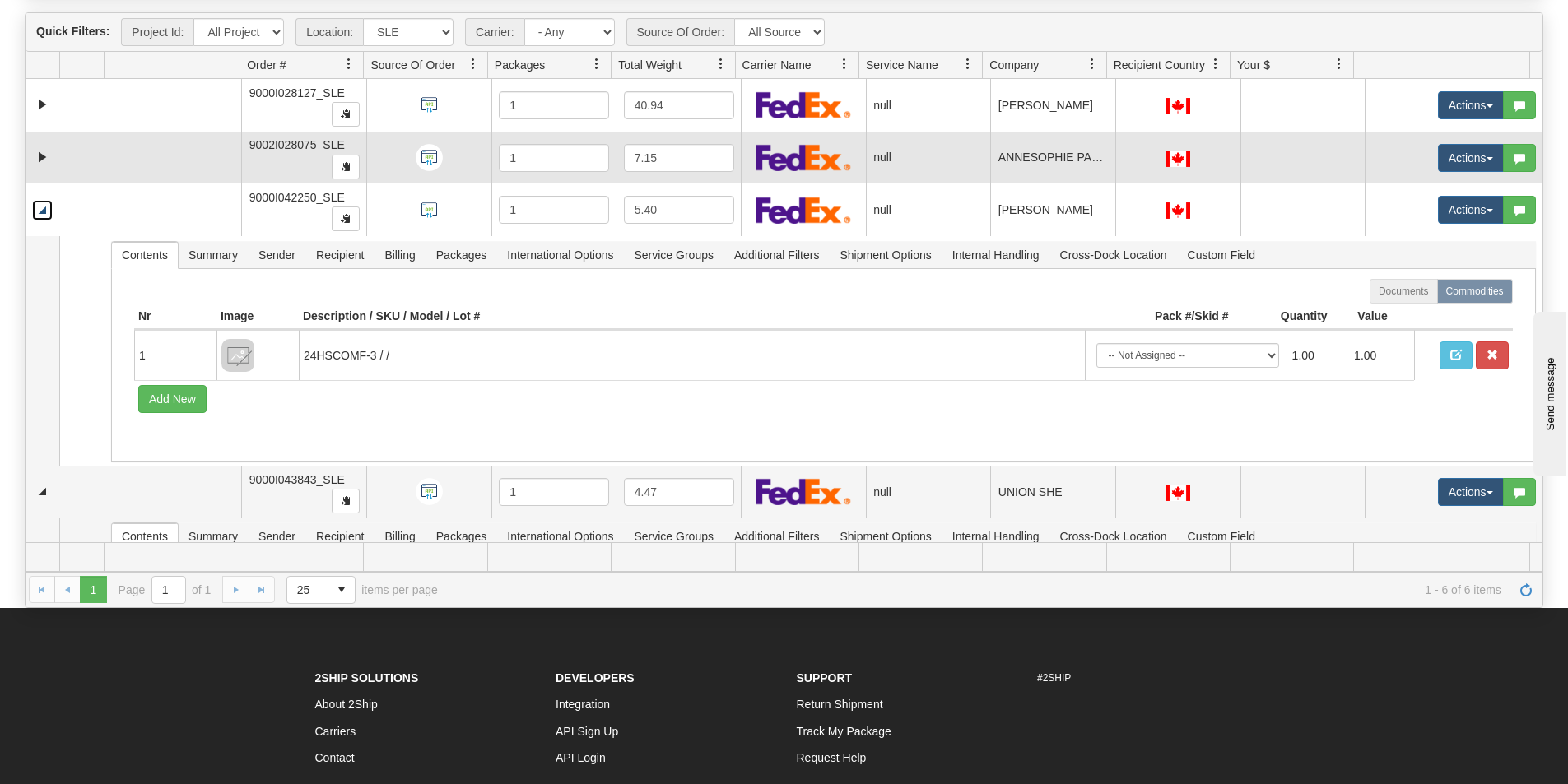
click at [46, 212] on link "Collapse" at bounding box center [42, 210] width 21 height 21
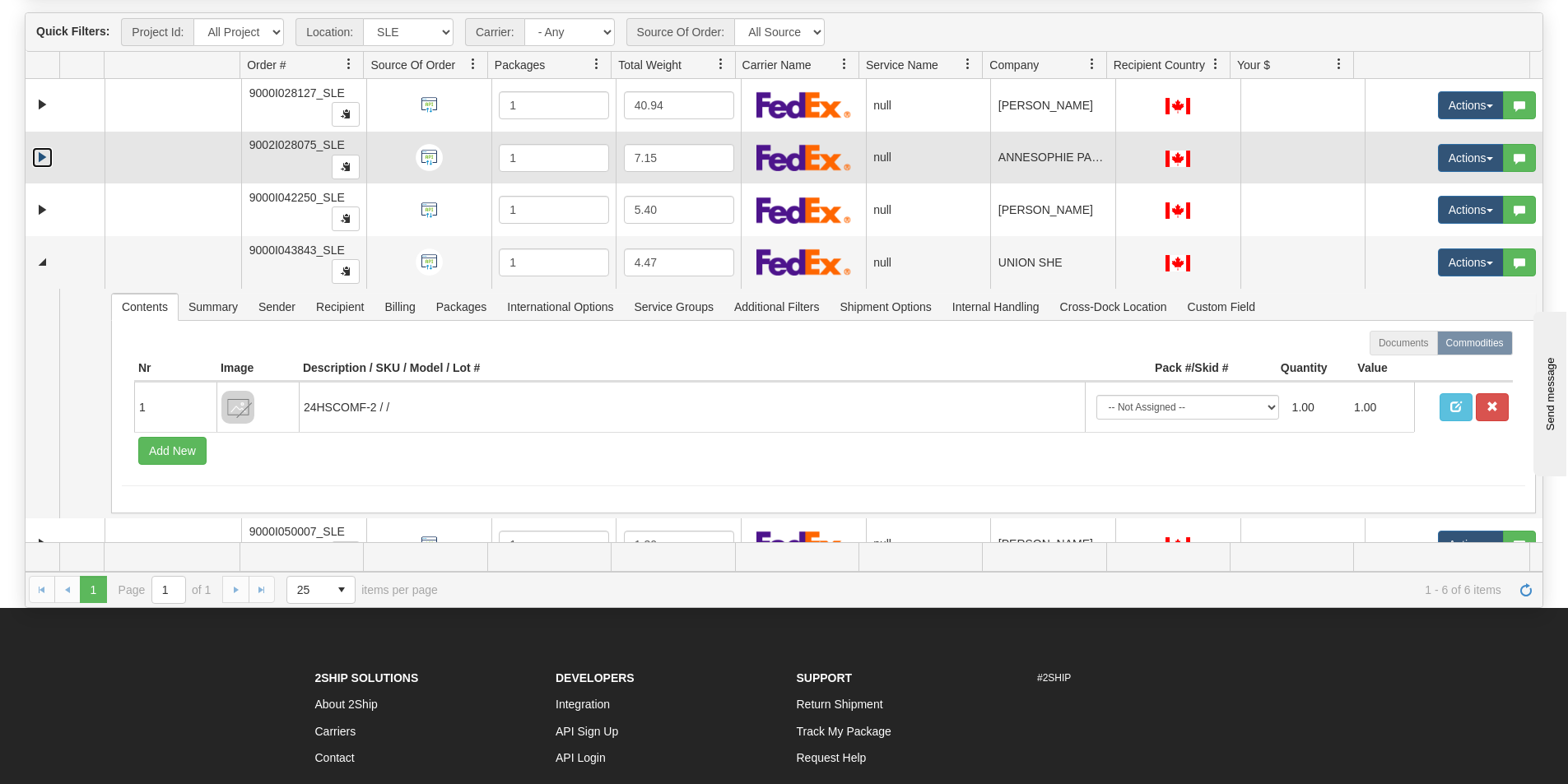
click at [43, 149] on link "Expand" at bounding box center [42, 157] width 21 height 21
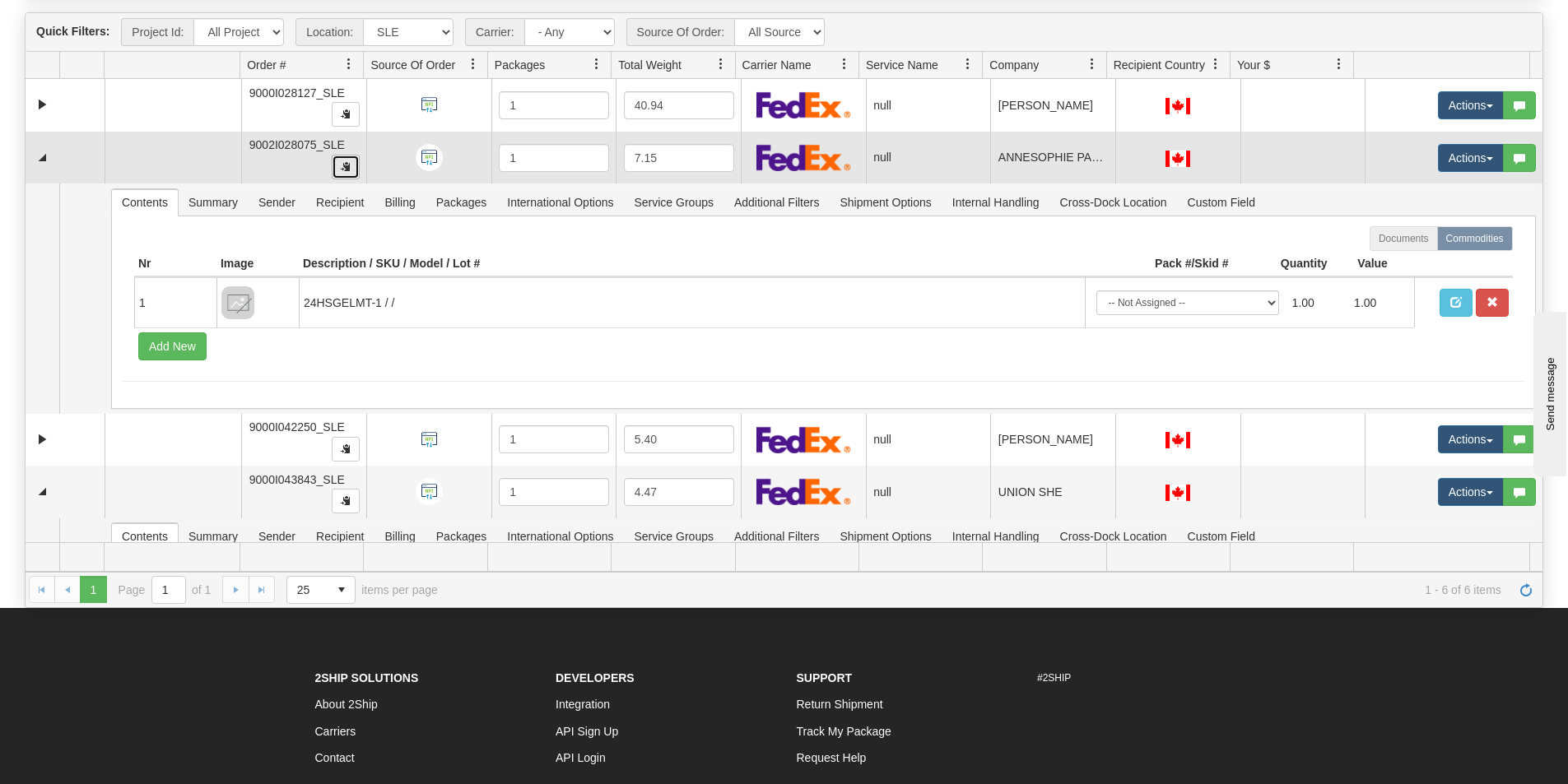
click at [344, 160] on button "button" at bounding box center [345, 167] width 28 height 25
click at [1472, 152] on button "Actions" at bounding box center [1471, 157] width 66 height 28
click at [1434, 182] on link "Open" at bounding box center [1431, 189] width 142 height 22
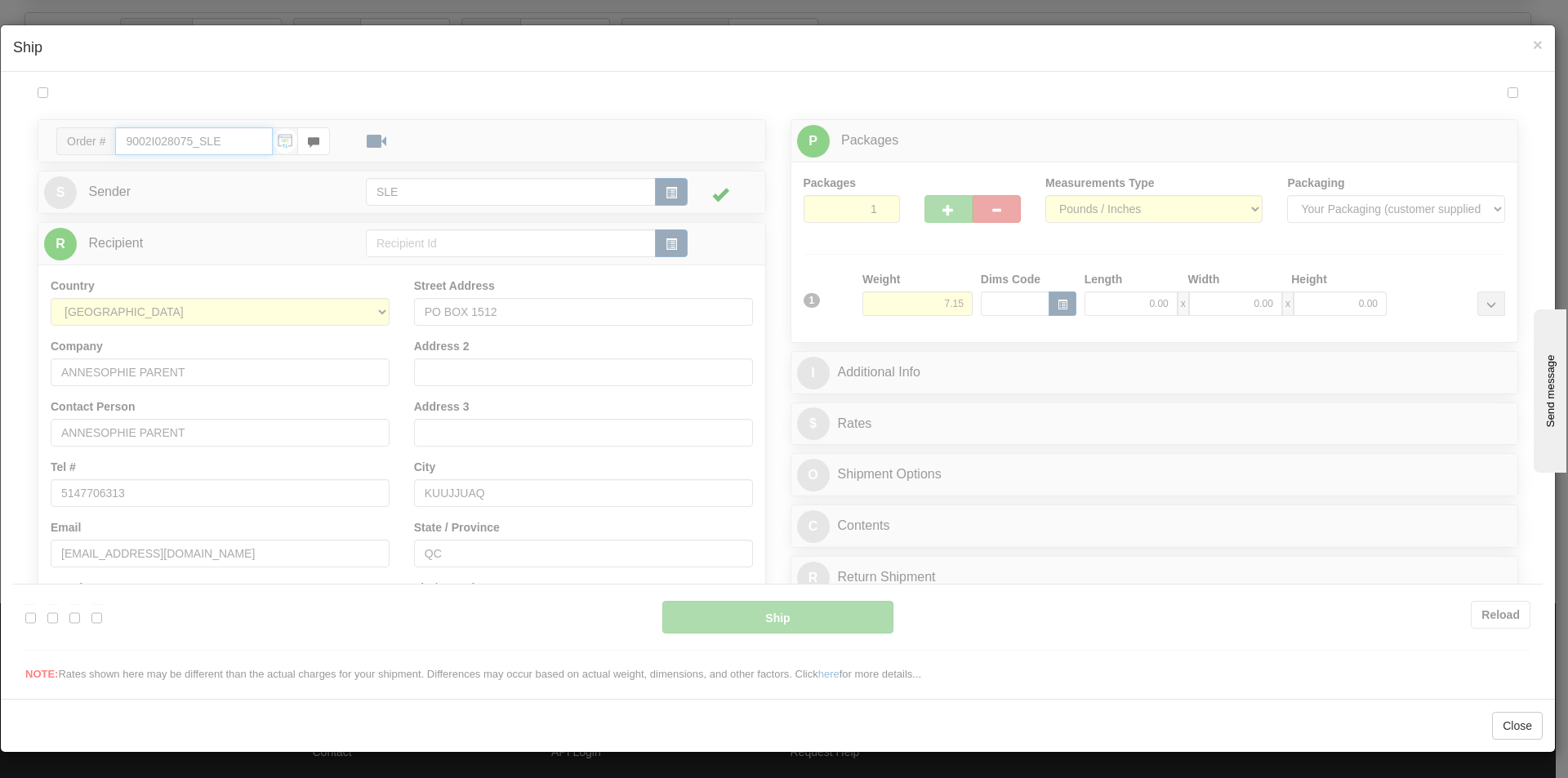
type input "11:25"
type input "16:00"
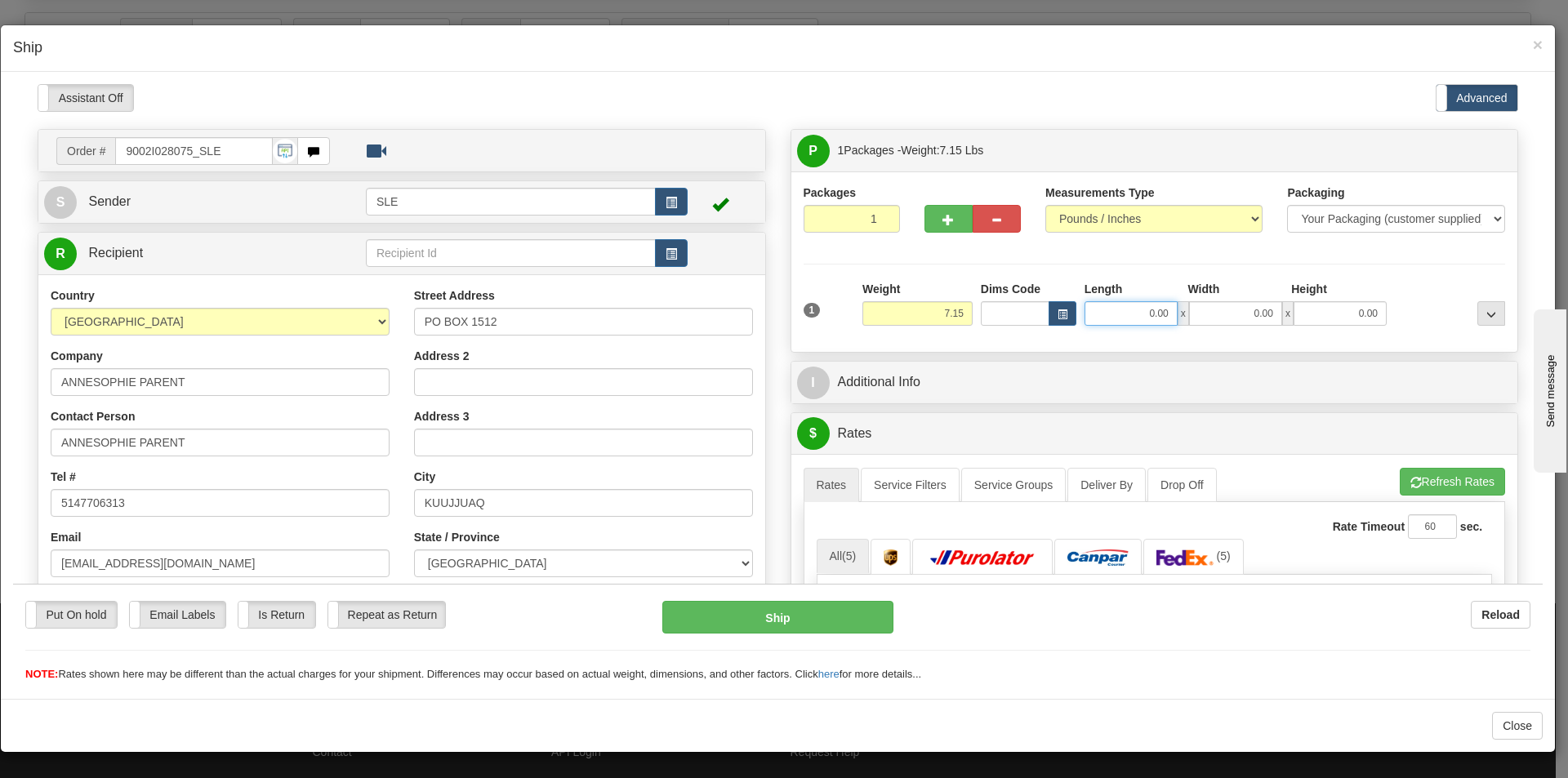
click at [1124, 313] on input "0.00" at bounding box center [1131, 313] width 93 height 25
type input "20.00"
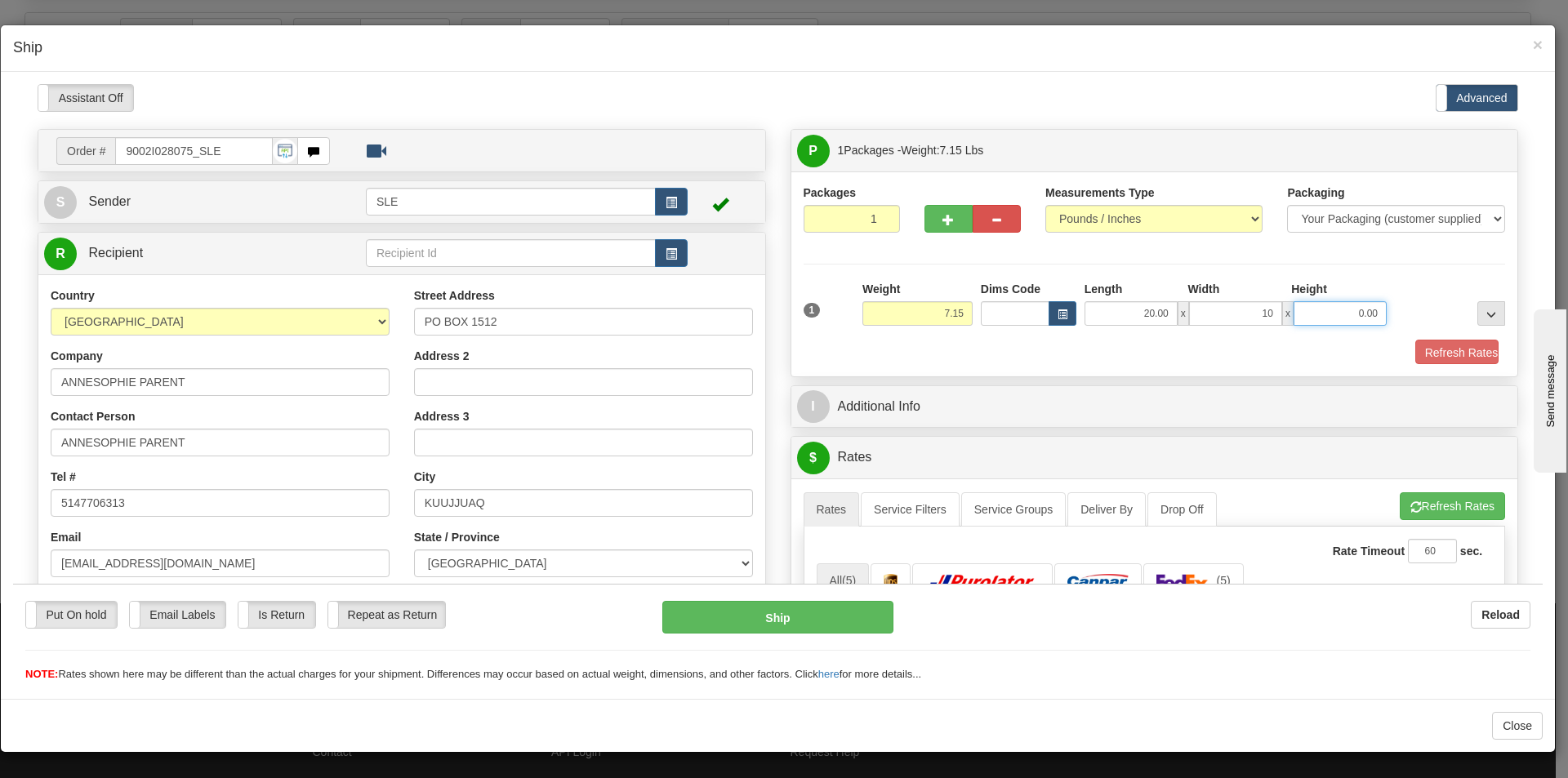
type input "10.00"
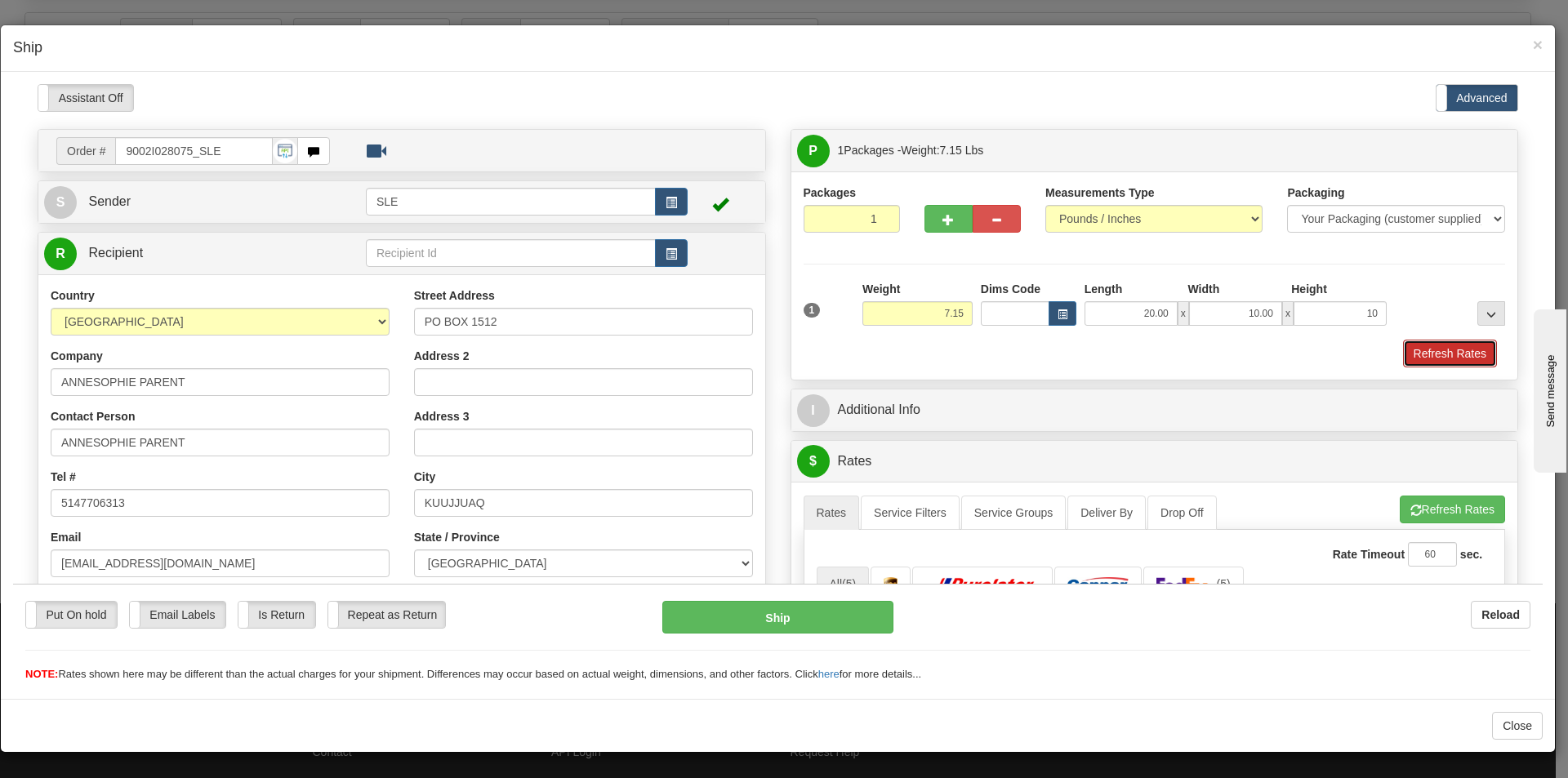
type input "10.00"
click at [1459, 349] on button "Refresh Rates" at bounding box center [1450, 353] width 94 height 28
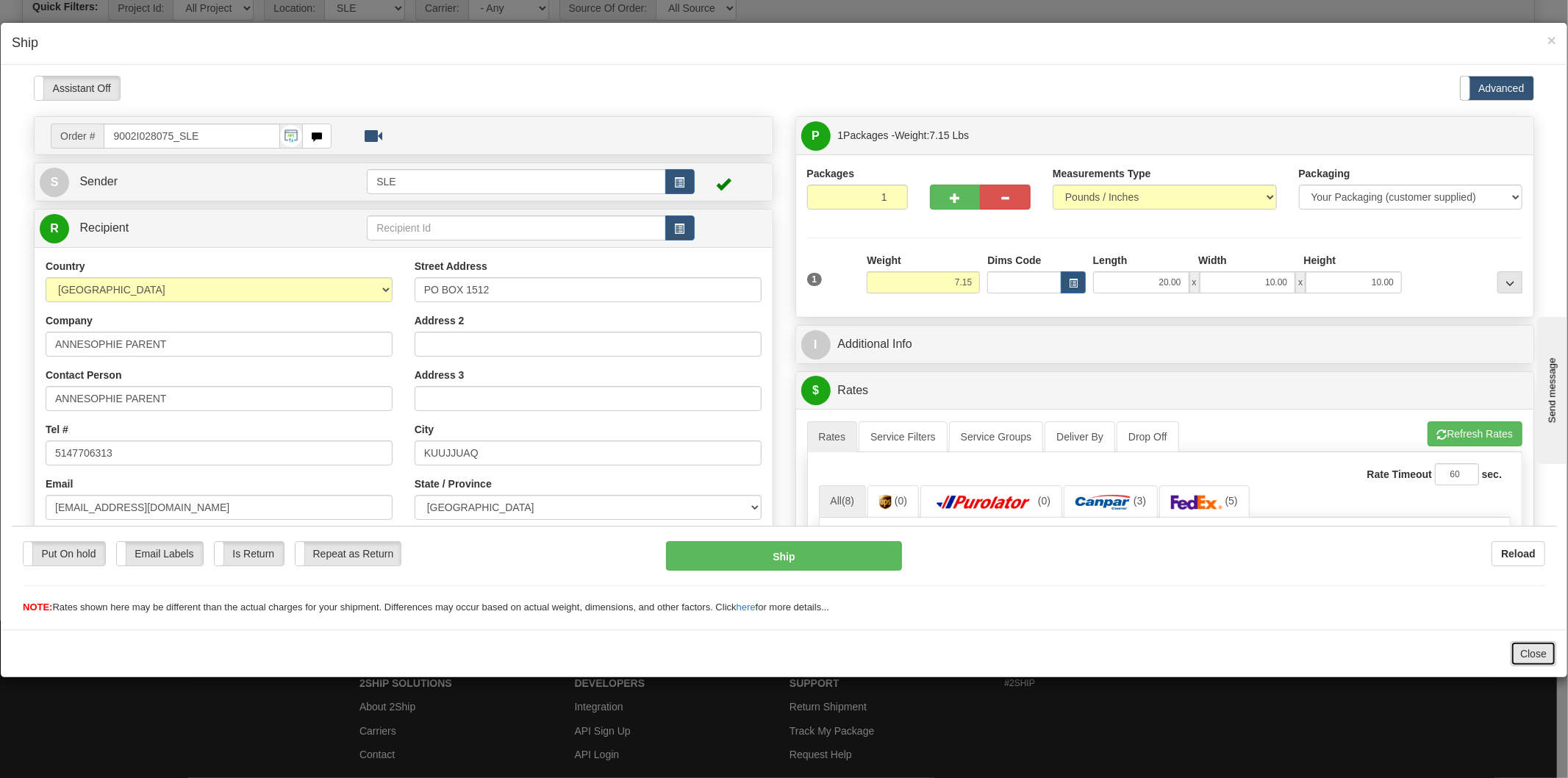
click at [1400, 654] on button "Close" at bounding box center [1533, 653] width 45 height 25
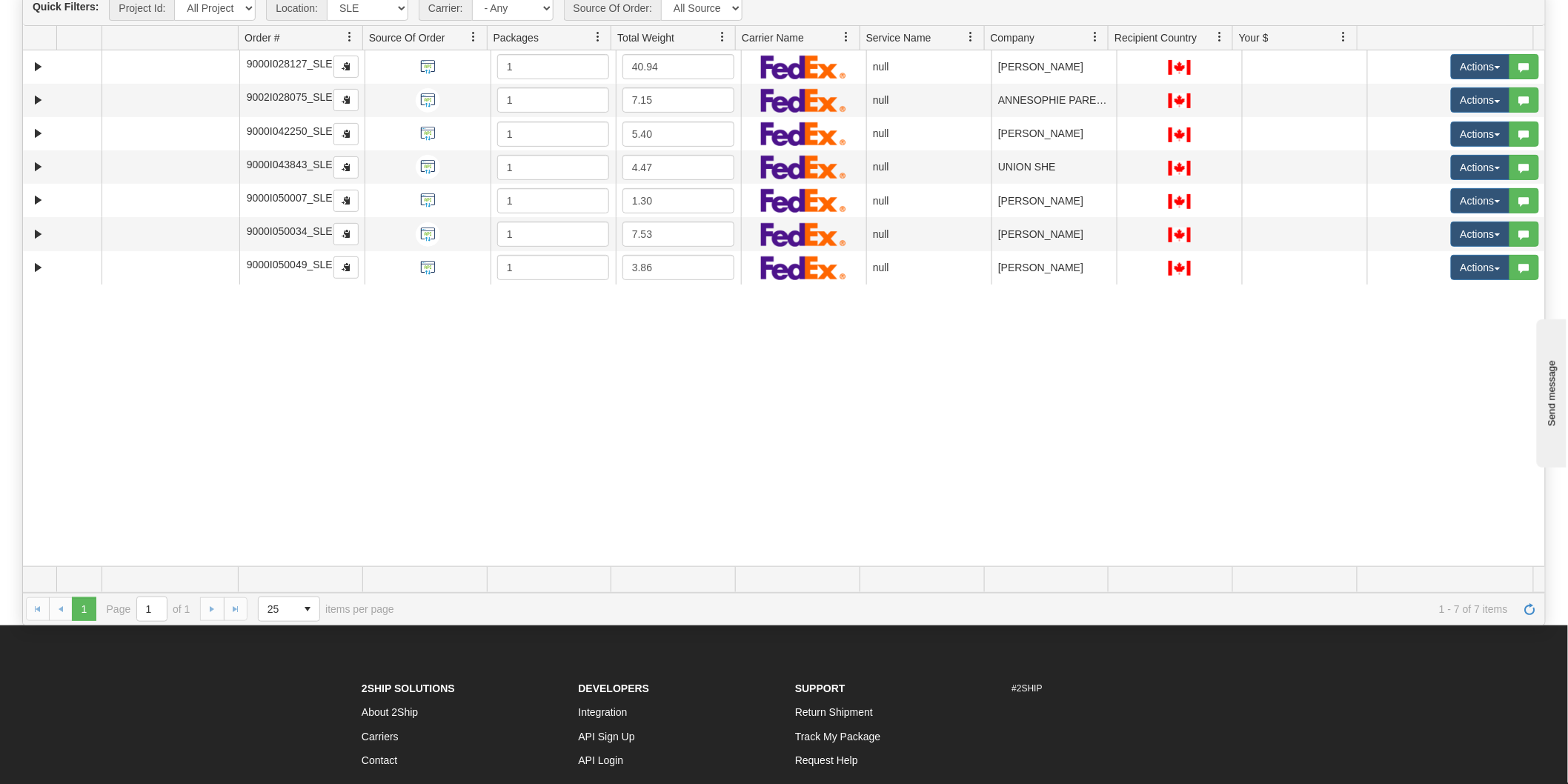
click at [1017, 487] on div "31521589 SLE 90887122 0 9000I028127_SLE 1 40.94 null Shipping department Sleep …" at bounding box center [784, 308] width 1522 height 517
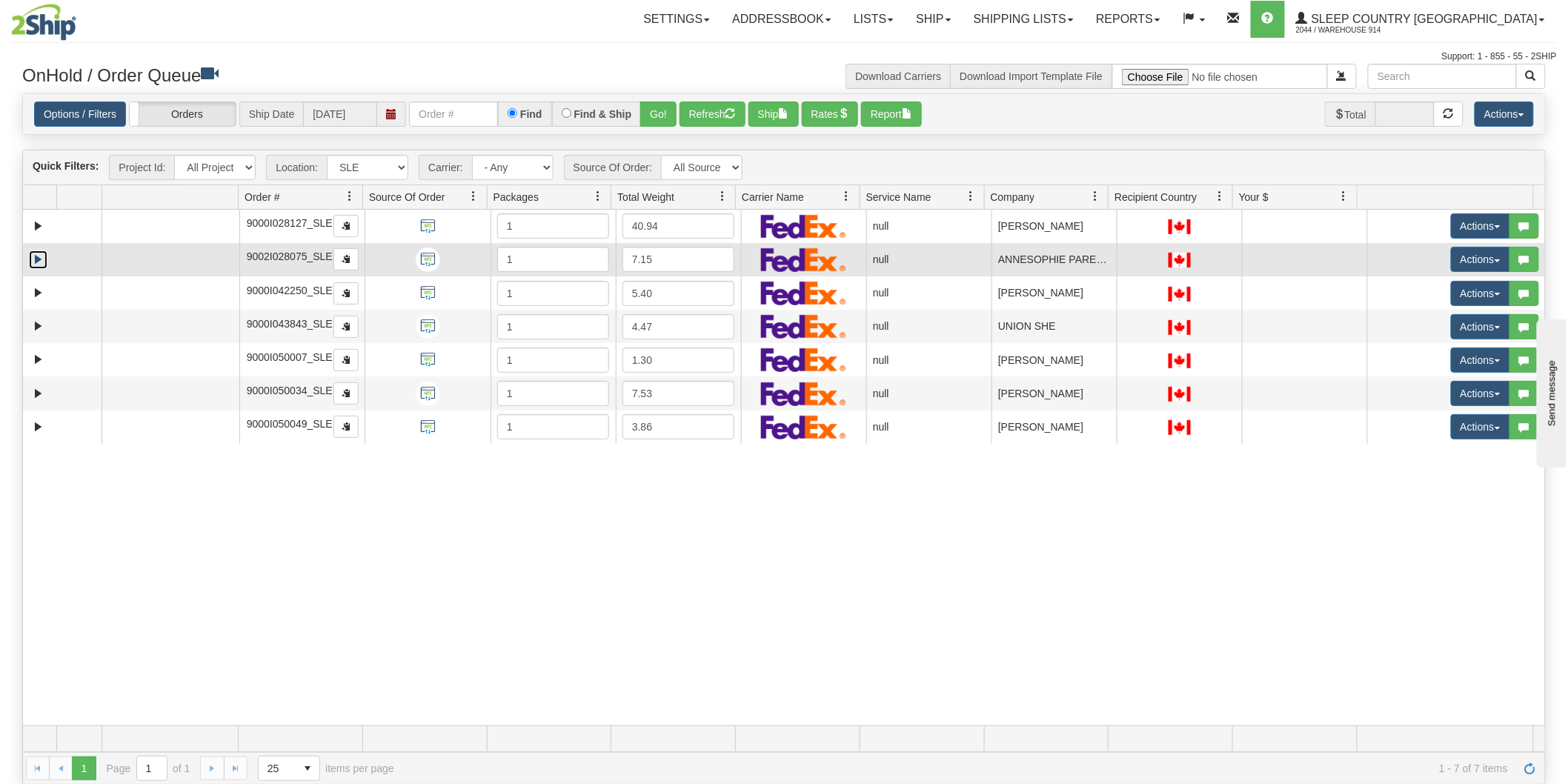
click at [37, 269] on link "Expand" at bounding box center [38, 260] width 19 height 19
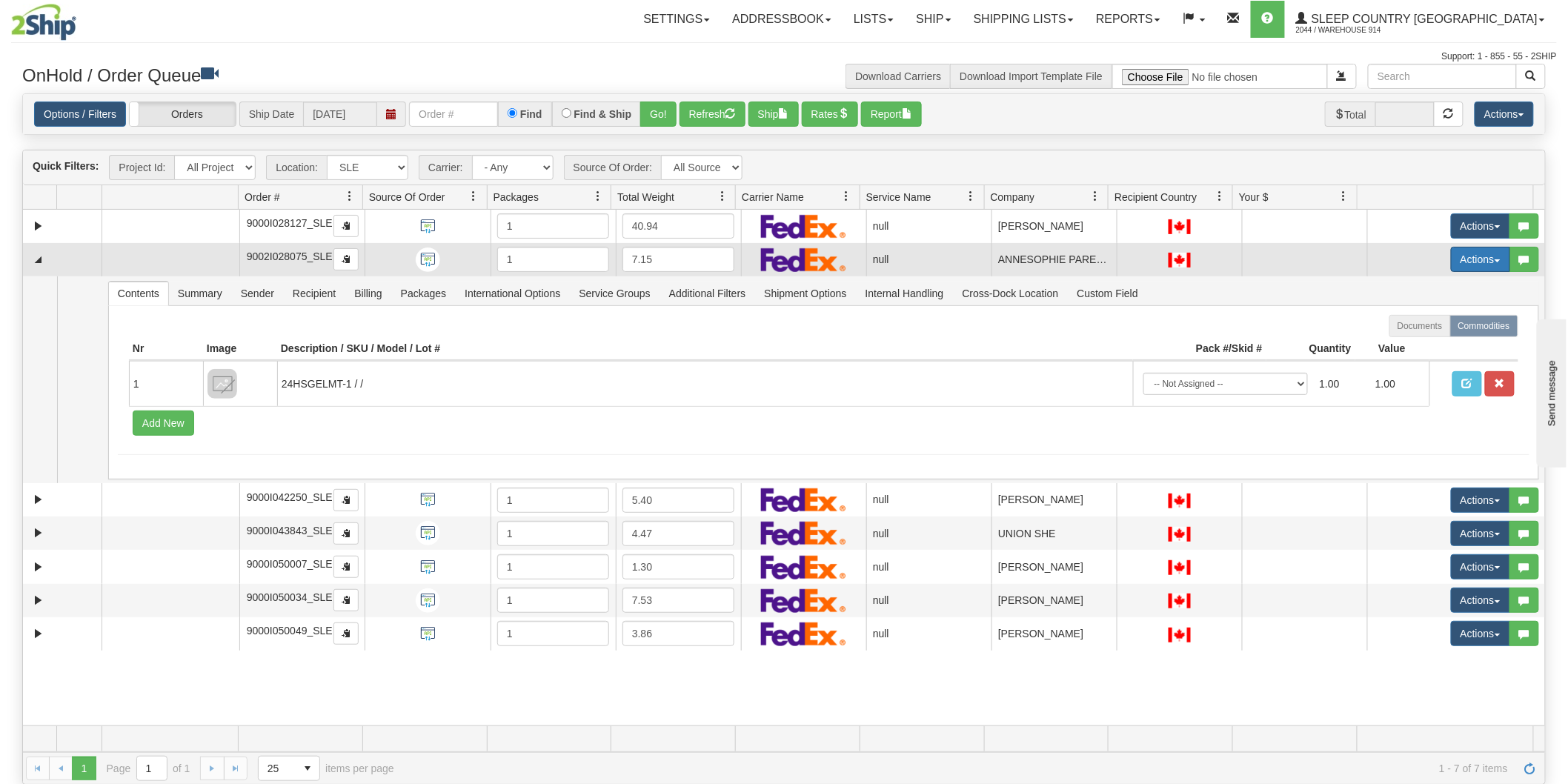
click at [1411, 272] on button "Actions" at bounding box center [1480, 259] width 60 height 26
click at [1411, 297] on link "Open" at bounding box center [1445, 287] width 128 height 19
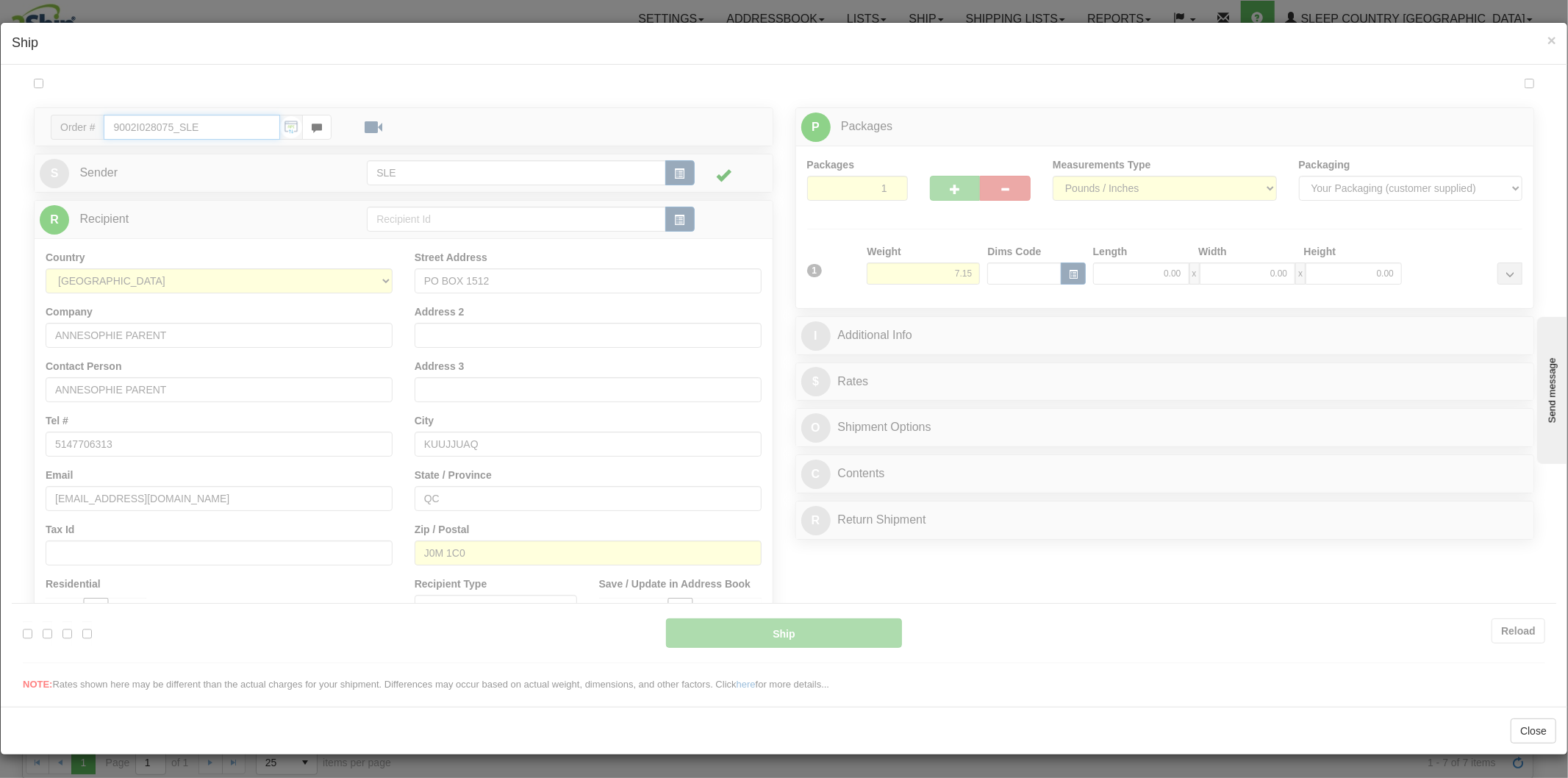
type input "11:26"
type input "16:00"
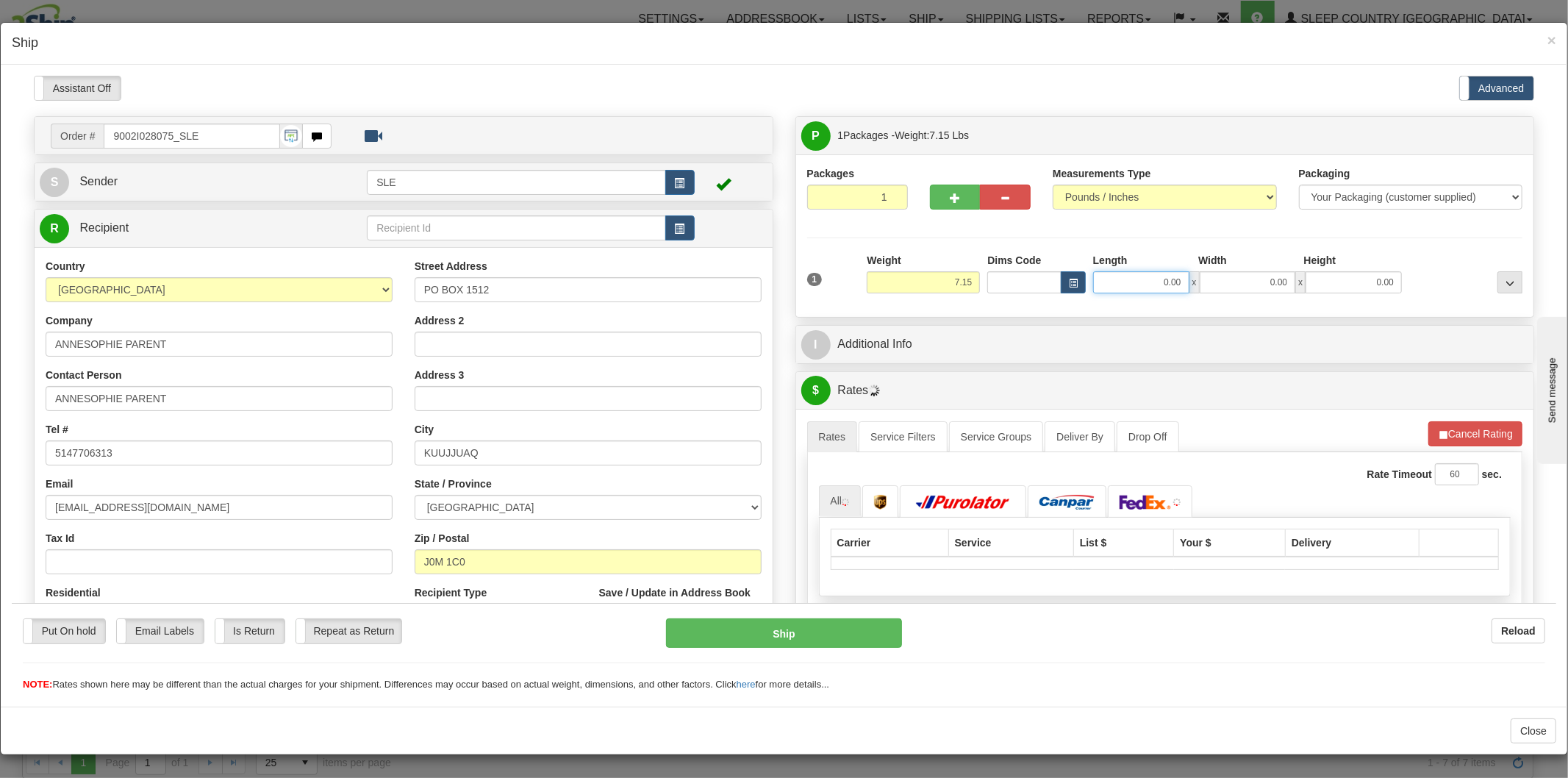
click at [1123, 283] on input "0.00" at bounding box center [1141, 281] width 96 height 22
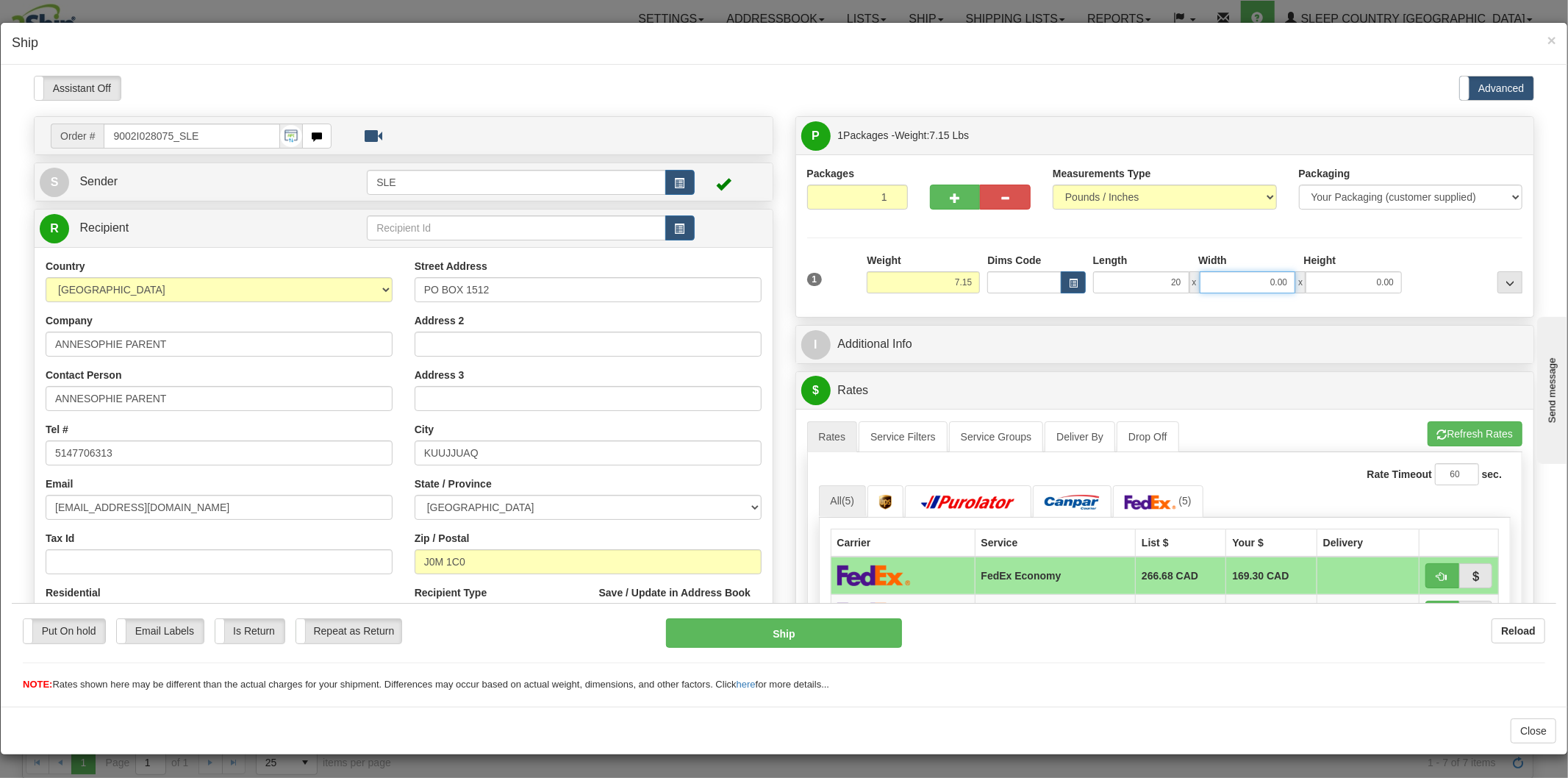
type input "20.00"
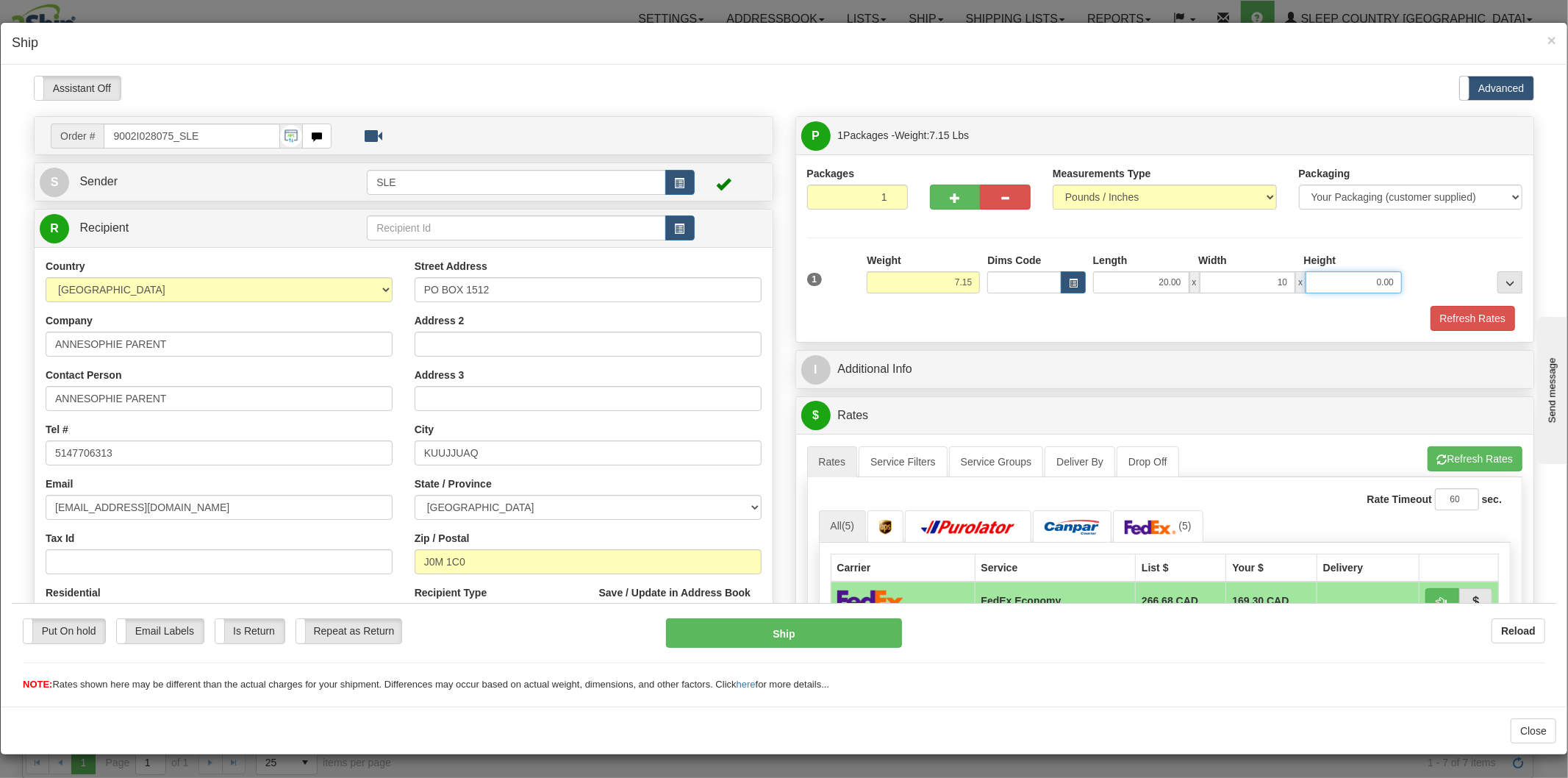
type input "10.00"
click at [1400, 321] on button "Refresh Rates" at bounding box center [1473, 318] width 85 height 25
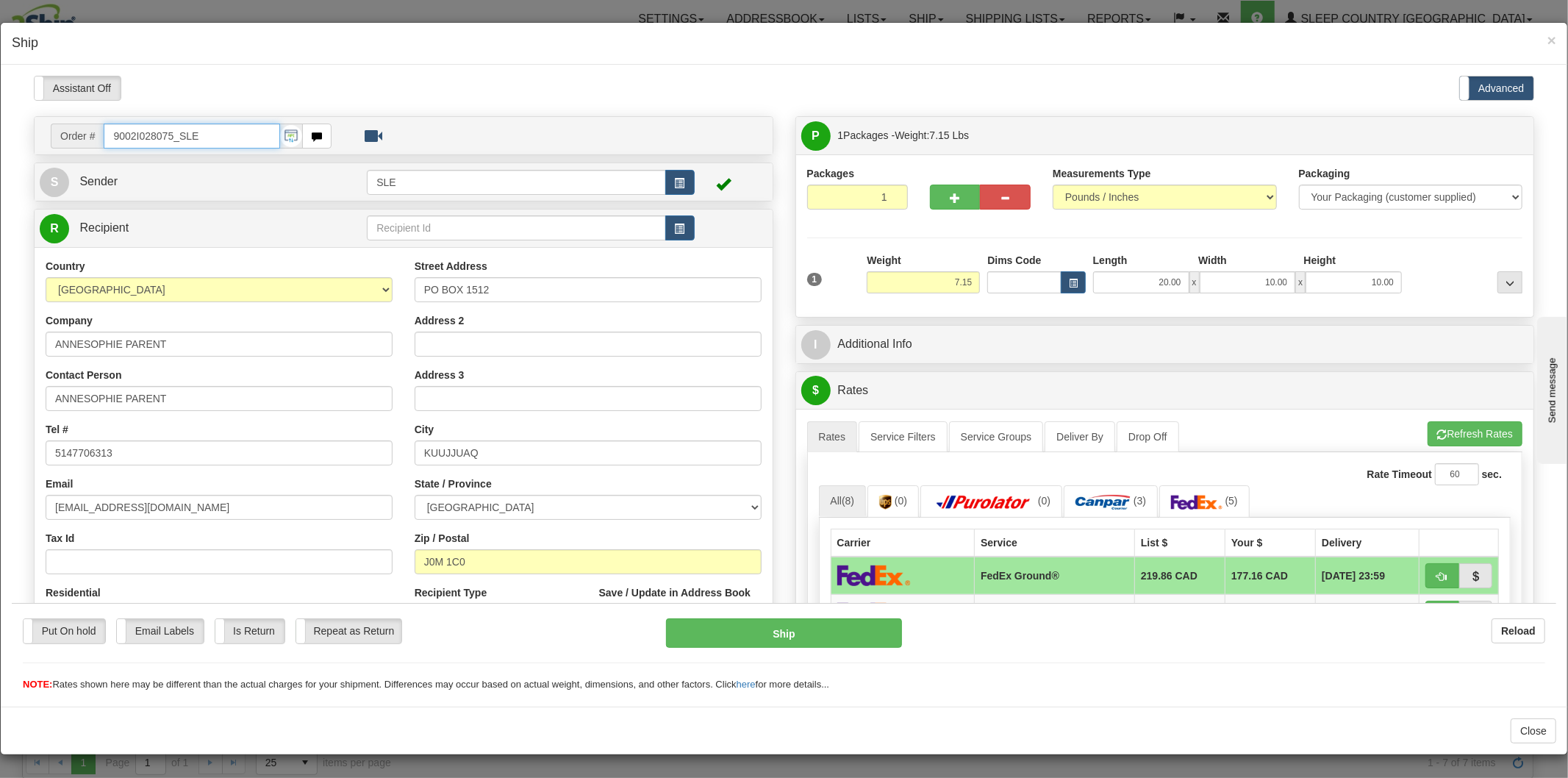
drag, startPoint x: 204, startPoint y: 90, endPoint x: 55, endPoint y: 85, distance: 149.1
click at [55, 85] on div "Please wait... Attention! Ok Add to Bidding... Preview Custom Documents Preview…" at bounding box center [783, 676] width 1544 height 1201
click at [1400, 34] on span "×" at bounding box center [1551, 40] width 8 height 17
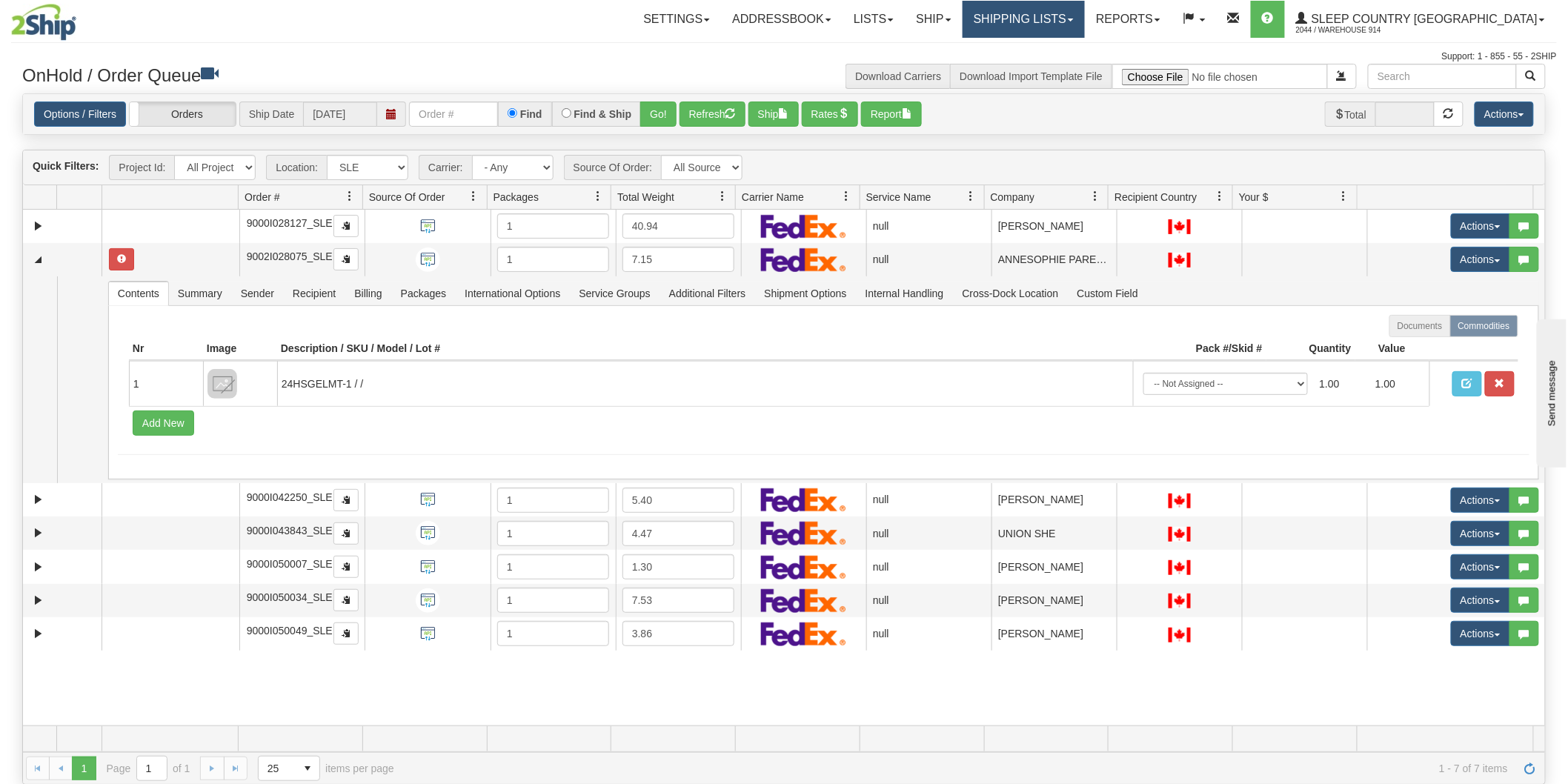
click at [1061, 10] on link "Shipping lists" at bounding box center [1023, 19] width 122 height 37
click at [1084, 46] on link "Current Shipments" at bounding box center [1012, 52] width 145 height 19
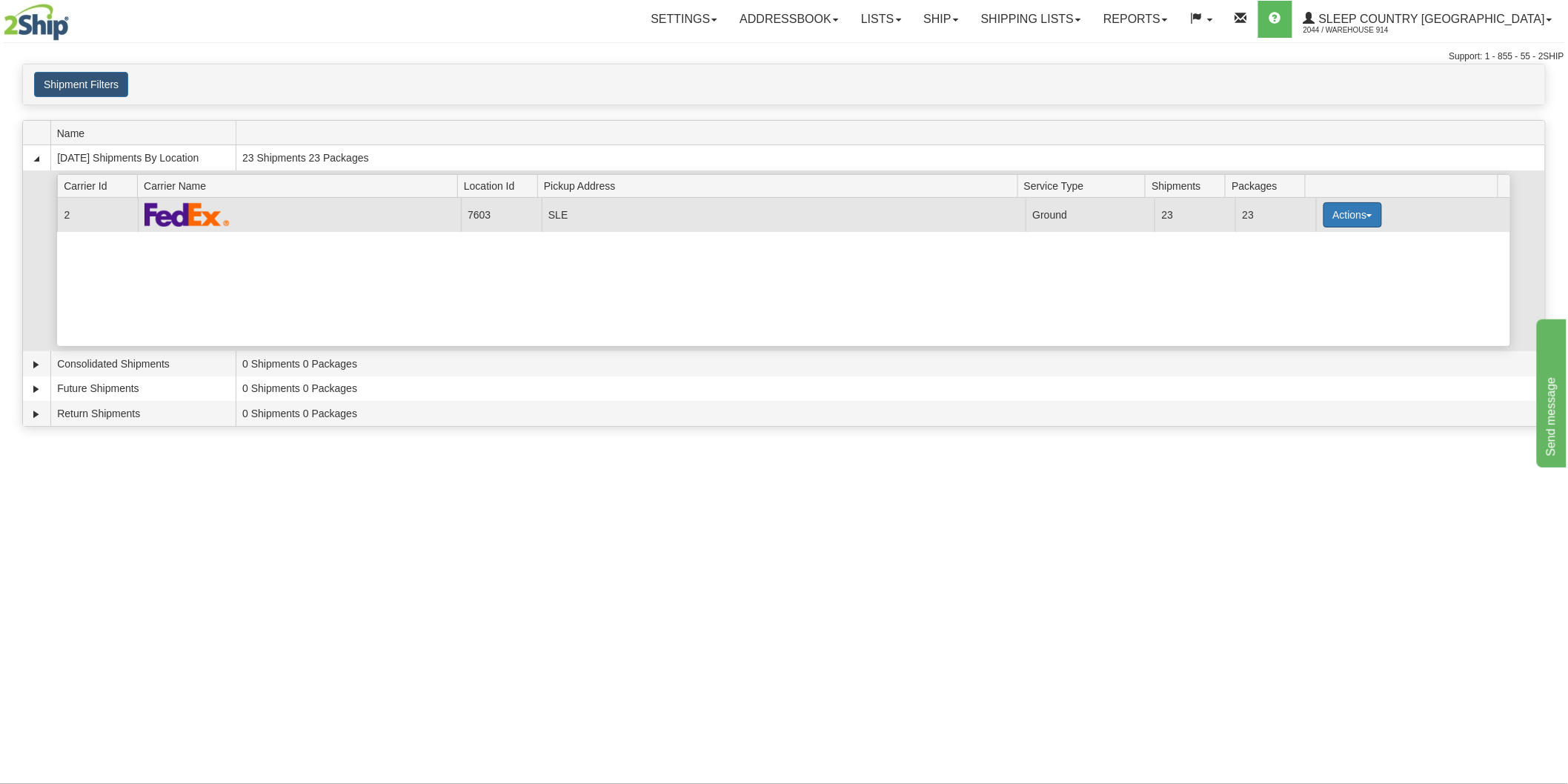
click at [1323, 213] on button "Actions" at bounding box center [1353, 215] width 60 height 26
click at [1314, 263] on link "Close" at bounding box center [1322, 262] width 119 height 19
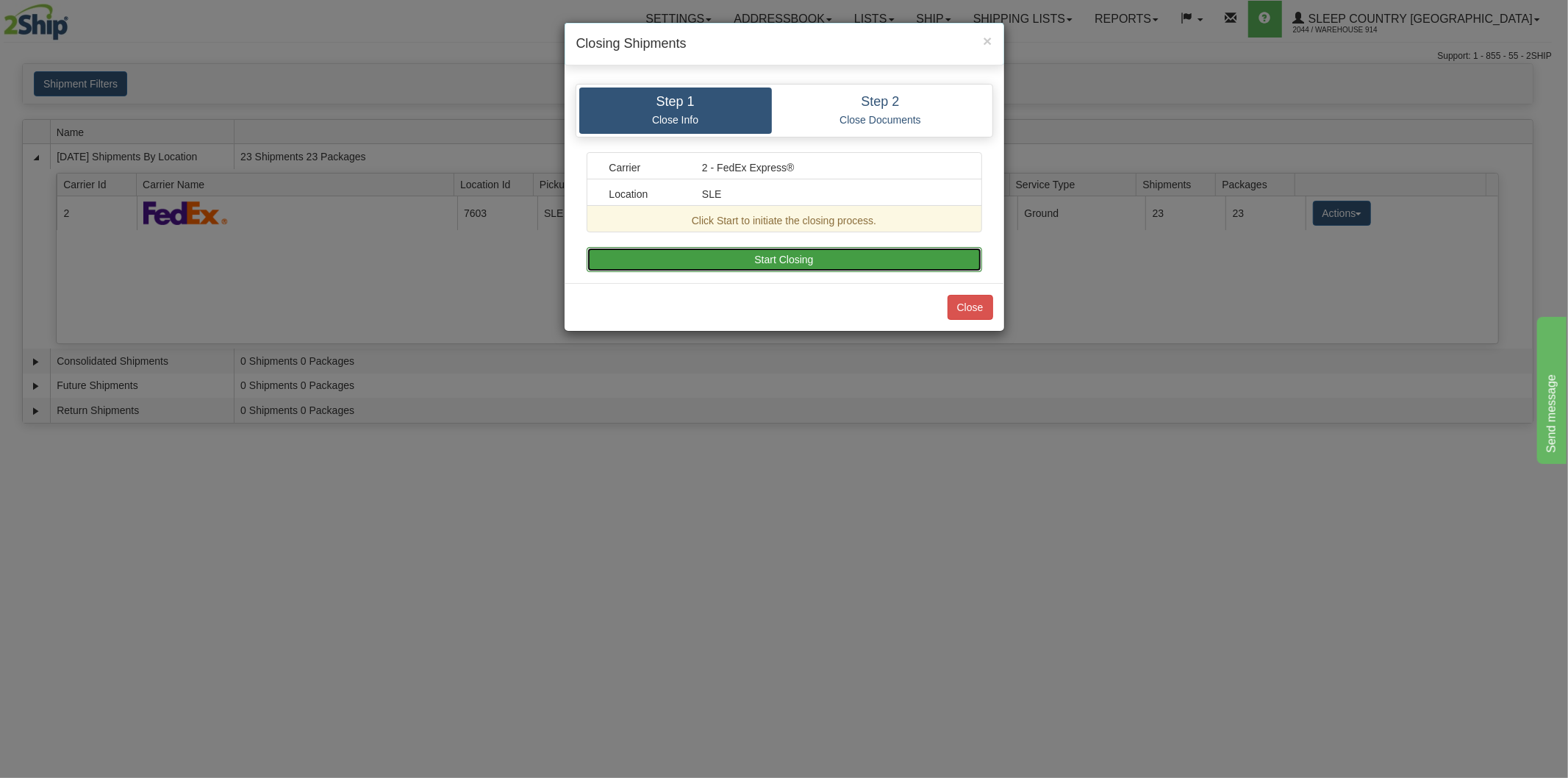
click at [932, 258] on button "Start Closing" at bounding box center [784, 259] width 396 height 25
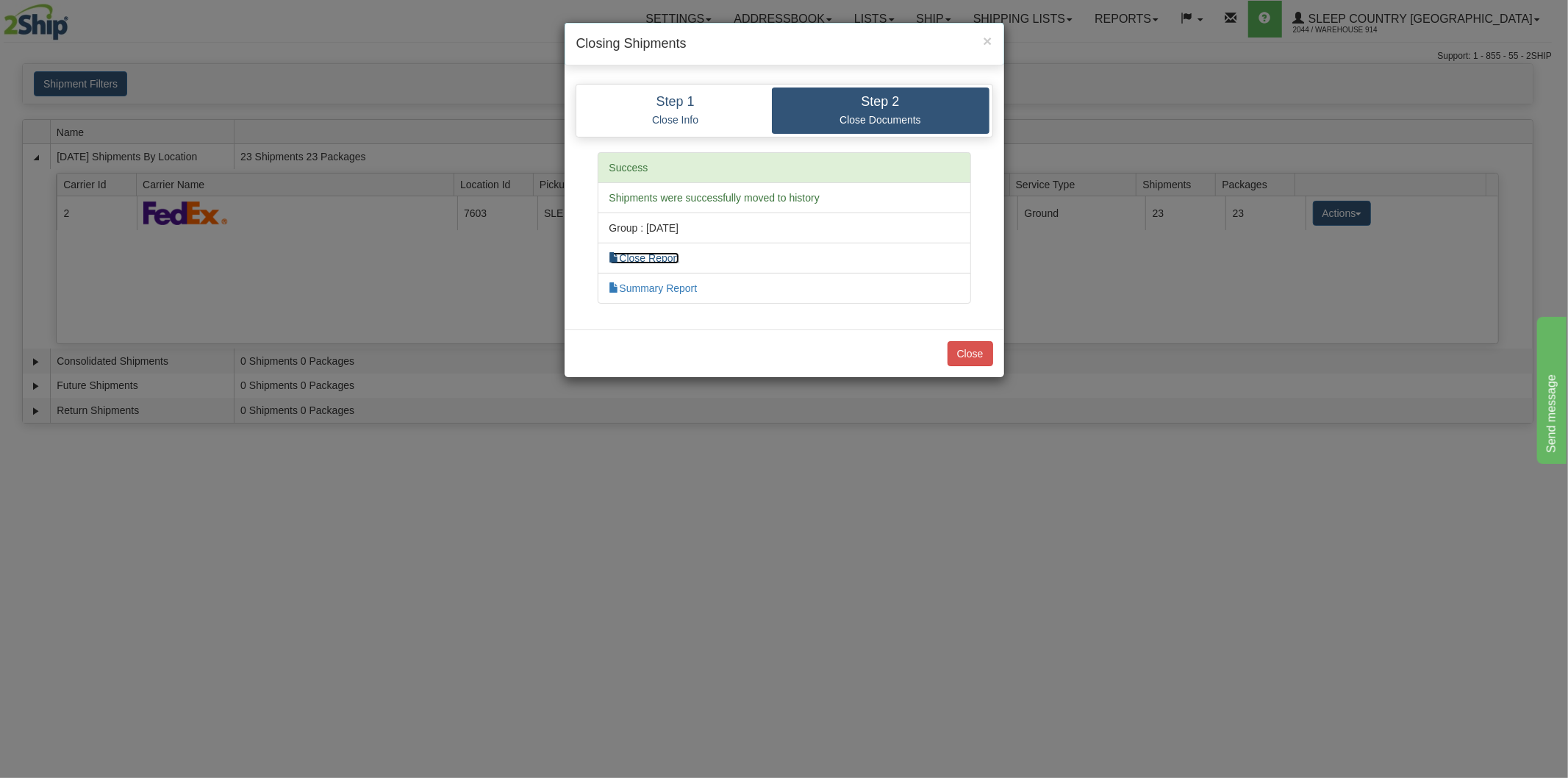
click at [657, 254] on link "Close Report" at bounding box center [645, 258] width 71 height 12
